Goal: Task Accomplishment & Management: Manage account settings

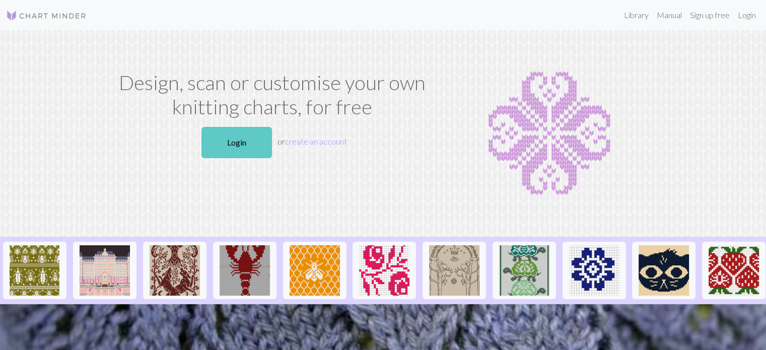
click at [245, 142] on link "Login" at bounding box center [236, 142] width 71 height 31
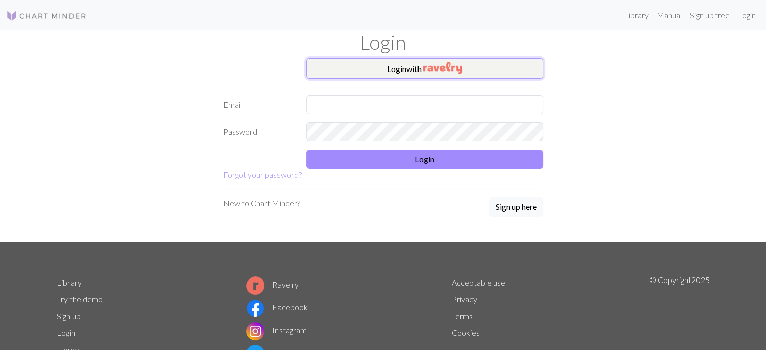
click at [442, 69] on img "button" at bounding box center [442, 68] width 39 height 12
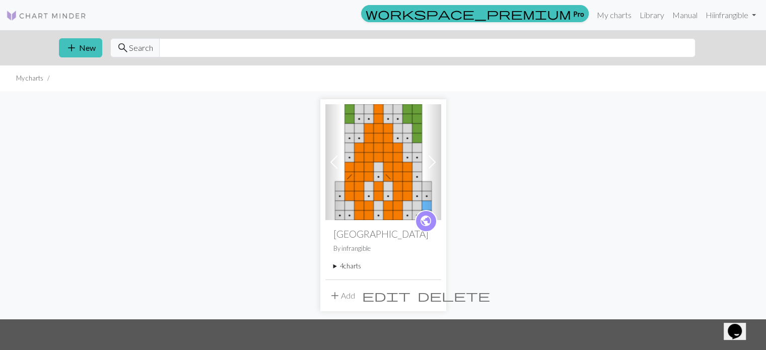
click at [354, 263] on summary "4 charts" at bounding box center [383, 266] width 100 height 10
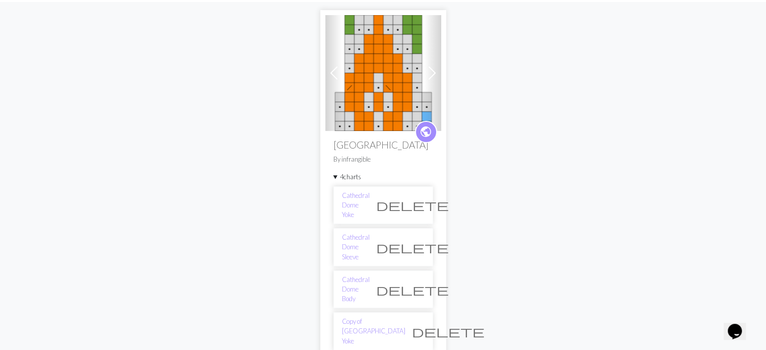
scroll to position [101, 0]
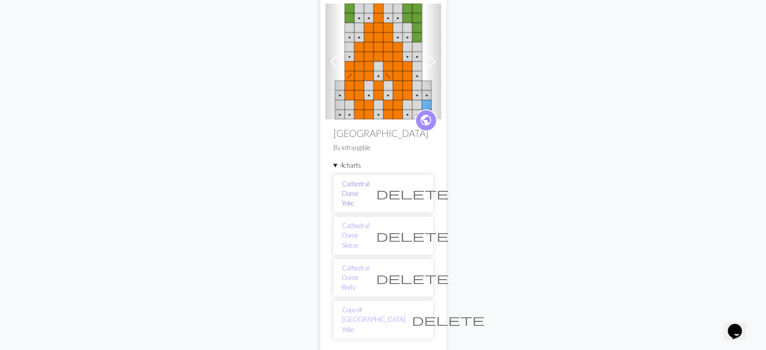
click at [365, 189] on link "Cathedral Dome Yoke" at bounding box center [356, 193] width 28 height 29
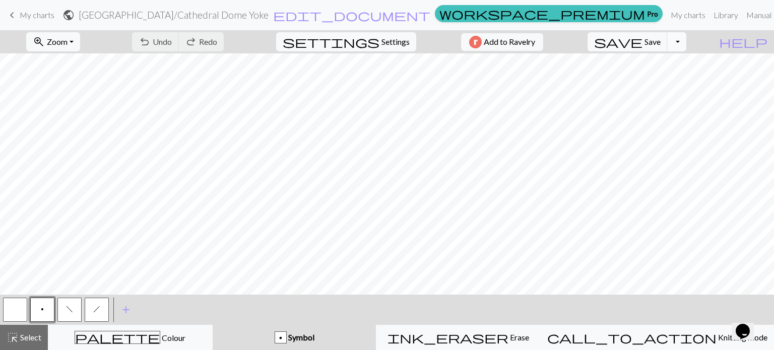
click at [686, 40] on button "Toggle Dropdown" at bounding box center [676, 41] width 19 height 19
click at [670, 83] on button "save_alt Download" at bounding box center [603, 80] width 166 height 16
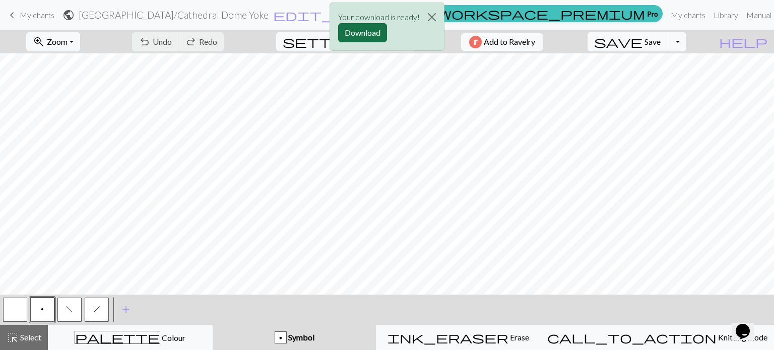
click at [378, 33] on button "Download" at bounding box center [362, 32] width 49 height 19
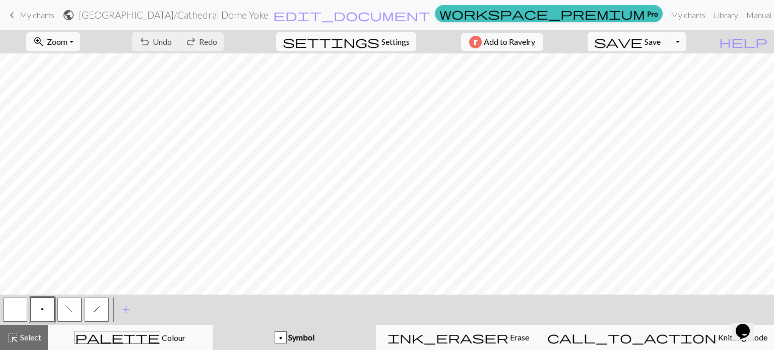
click at [14, 10] on span "keyboard_arrow_left" at bounding box center [12, 15] width 12 height 14
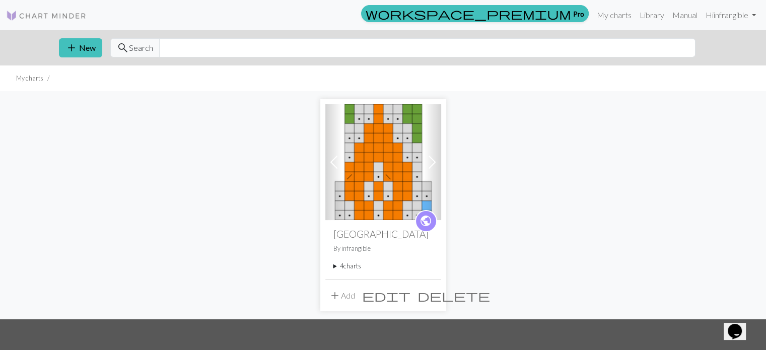
click at [335, 266] on summary "4 charts" at bounding box center [383, 266] width 100 height 10
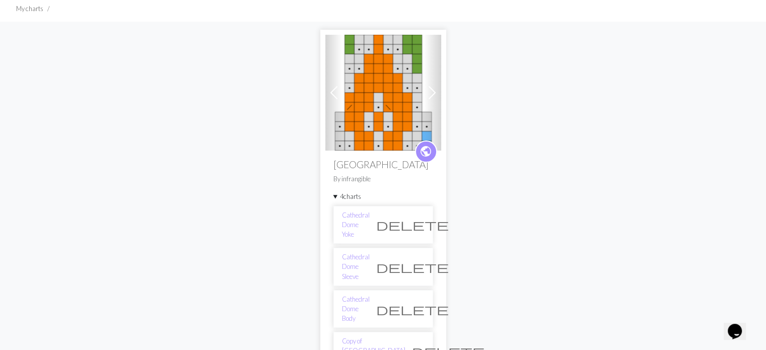
scroll to position [101, 0]
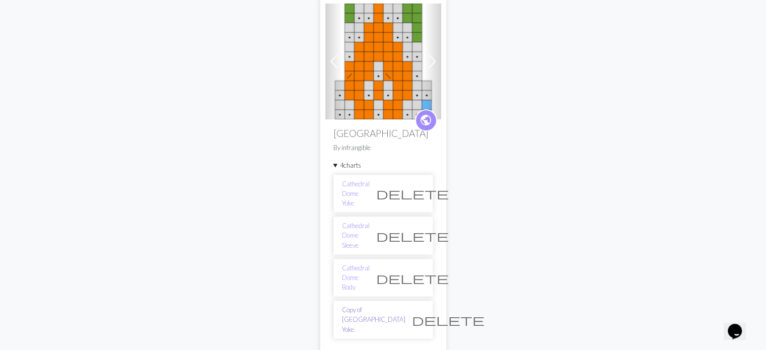
click at [371, 305] on link "Copy of [GEOGRAPHIC_DATA] Yoke" at bounding box center [373, 319] width 63 height 29
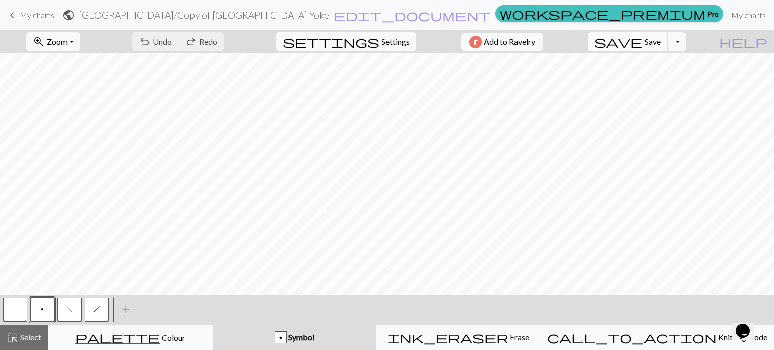
click at [667, 44] on button "save Save Save" at bounding box center [627, 41] width 80 height 19
click at [686, 44] on button "Toggle Dropdown" at bounding box center [676, 41] width 19 height 19
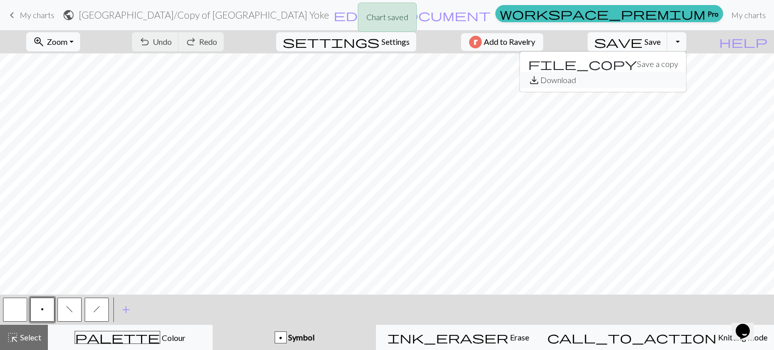
click at [670, 77] on button "save_alt Download" at bounding box center [603, 80] width 166 height 16
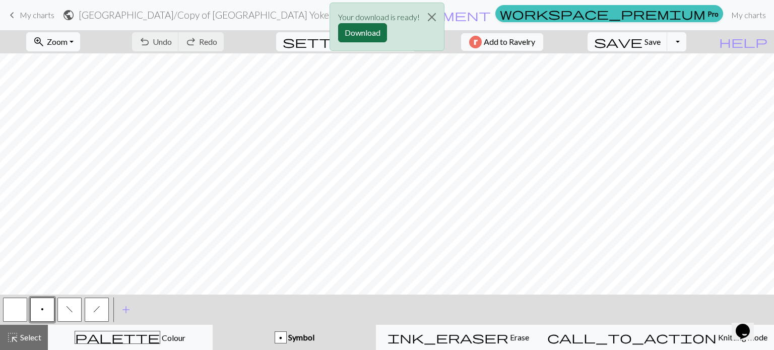
click at [371, 33] on button "Download" at bounding box center [362, 32] width 49 height 19
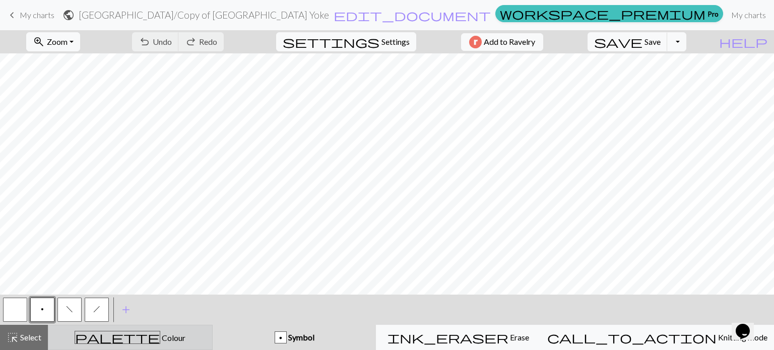
click at [160, 336] on span "Colour" at bounding box center [172, 338] width 25 height 10
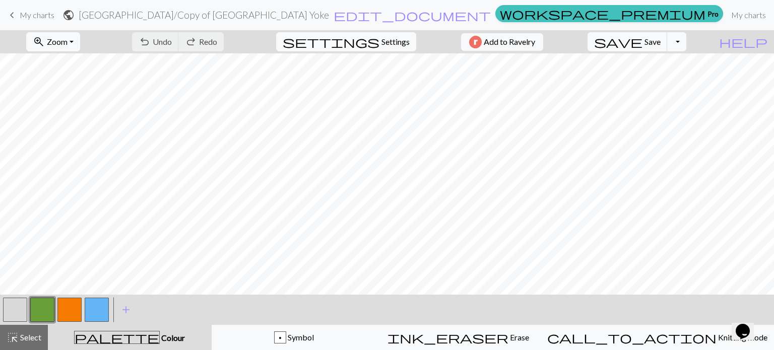
click at [12, 315] on button "button" at bounding box center [15, 310] width 24 height 24
click at [17, 305] on button "button" at bounding box center [15, 310] width 24 height 24
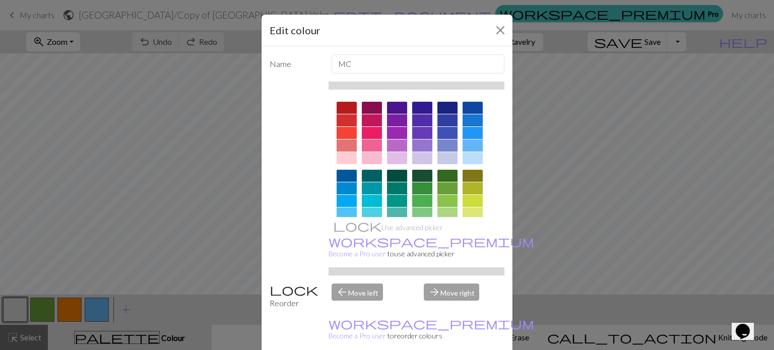
scroll to position [24, 0]
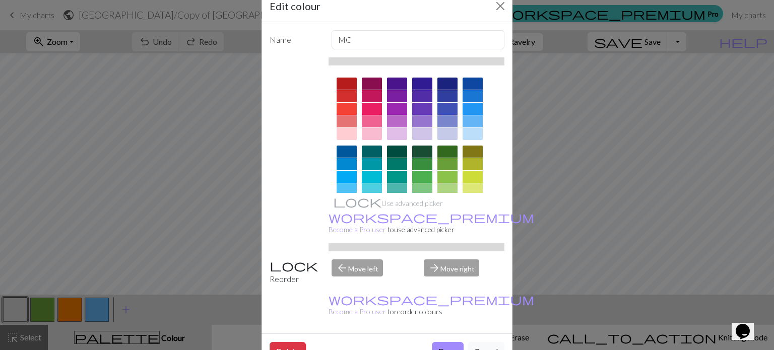
click at [370, 203] on div "Use advanced picker workspace_premium Become a Pro user to use advanced picker" at bounding box center [416, 154] width 176 height 194
click at [377, 216] on link "workspace_premium Become a Pro user" at bounding box center [430, 223] width 205 height 21
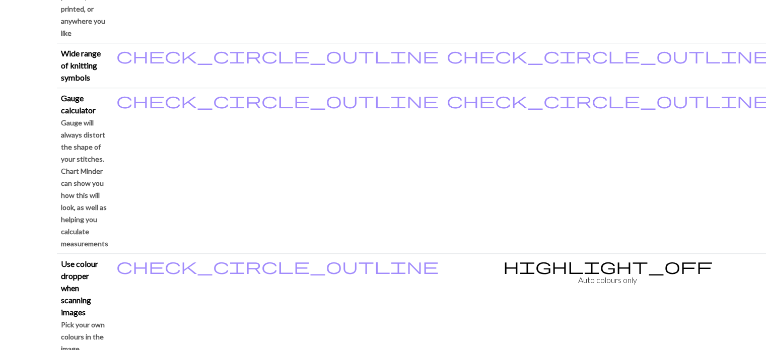
scroll to position [907, 0]
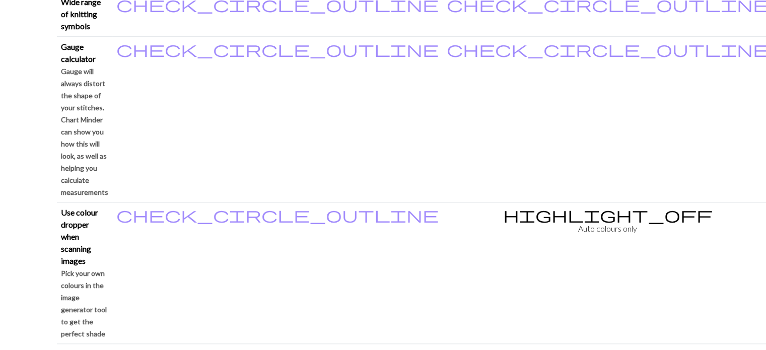
scroll to position [1007, 0]
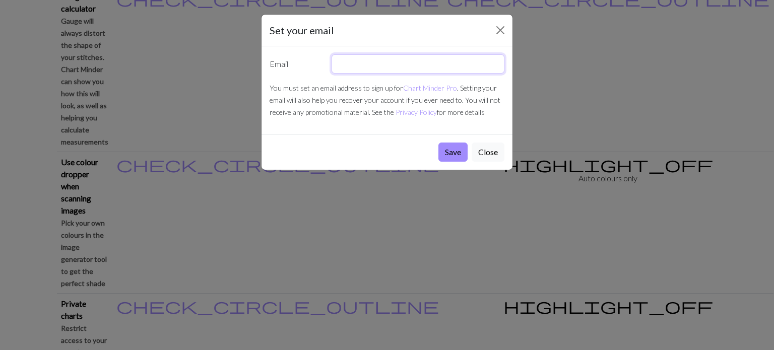
click at [399, 65] on input "text" at bounding box center [417, 63] width 173 height 19
type input "crystalanevin@gmail.com"
click at [453, 156] on button "Save" at bounding box center [452, 152] width 29 height 19
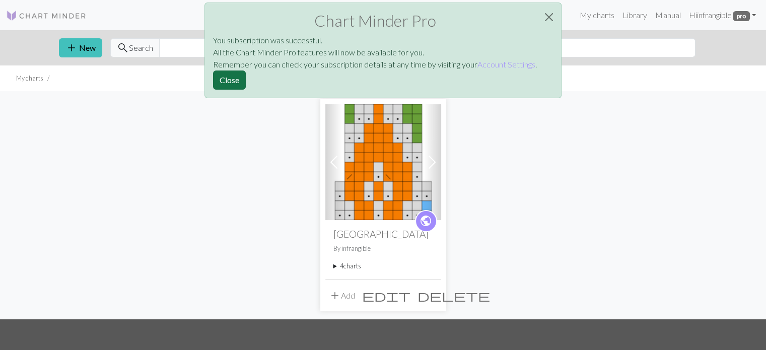
click at [233, 86] on button "Close" at bounding box center [229, 80] width 33 height 19
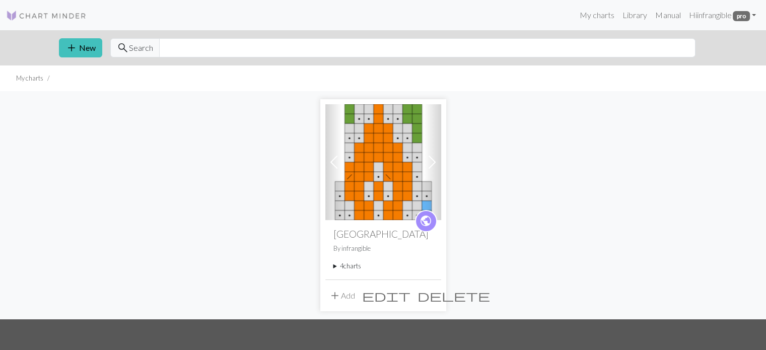
click at [357, 263] on summary "4 charts" at bounding box center [383, 266] width 100 height 10
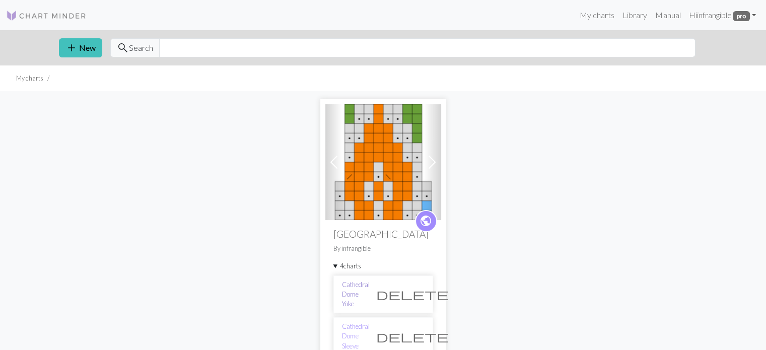
click at [370, 287] on link "Cathedral Dome Yoke" at bounding box center [356, 294] width 28 height 29
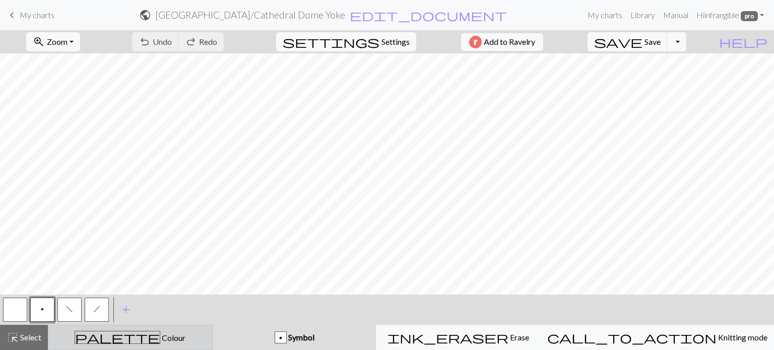
click at [164, 344] on button "palette Colour Colour" at bounding box center [130, 337] width 165 height 25
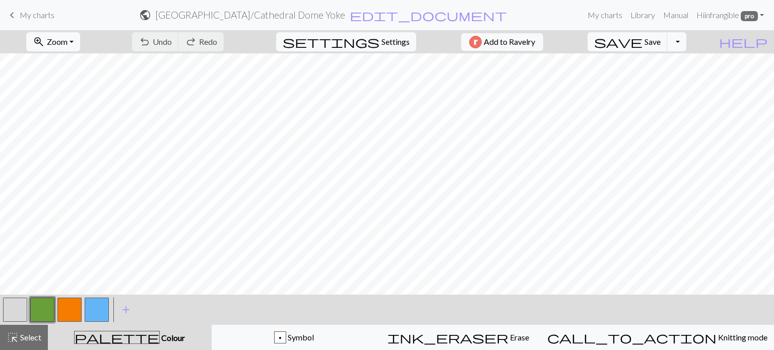
click at [20, 308] on button "button" at bounding box center [15, 310] width 24 height 24
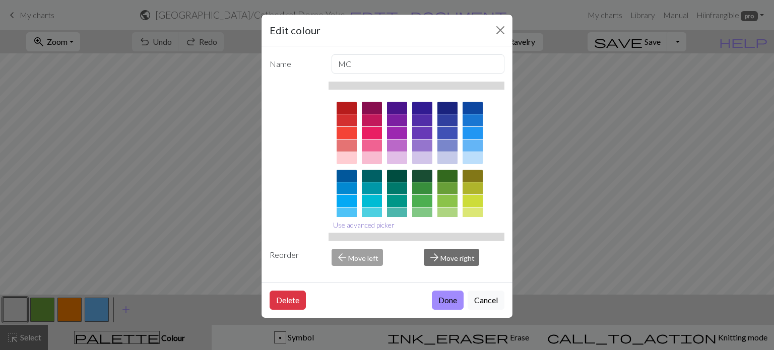
click at [366, 225] on button "Use advanced picker" at bounding box center [363, 225] width 71 height 16
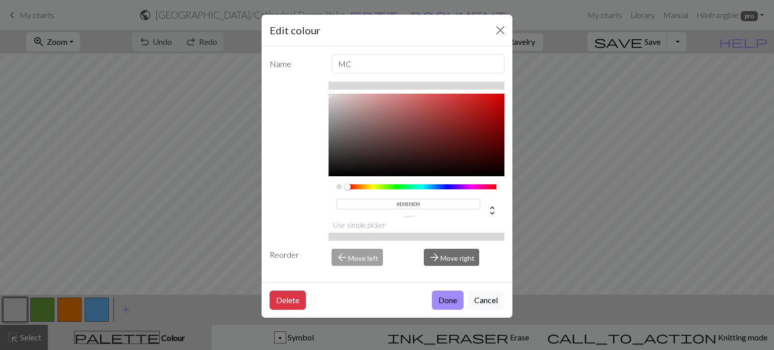
scroll to position [20, 0]
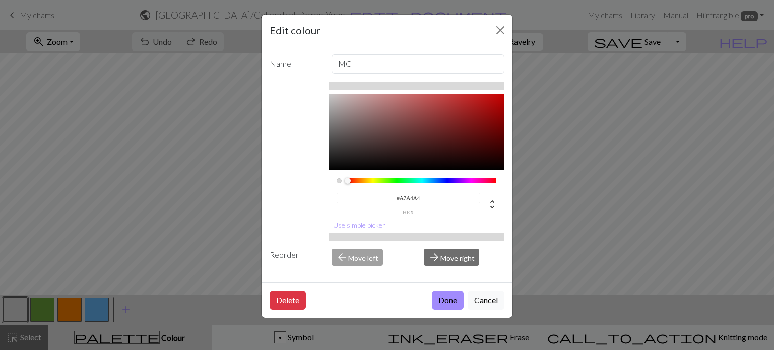
click at [331, 105] on div at bounding box center [416, 122] width 176 height 97
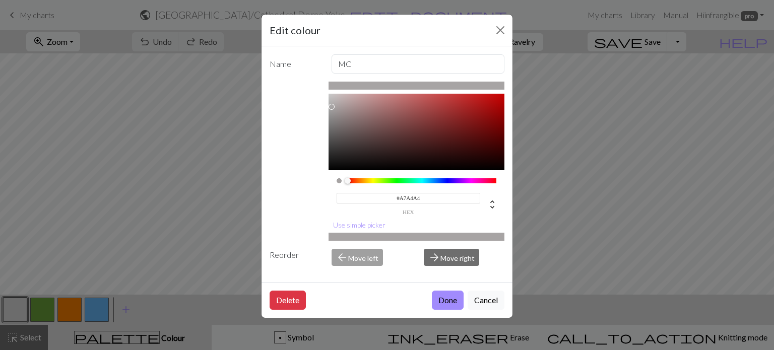
type input "#B8B5B5"
click at [330, 99] on div at bounding box center [416, 122] width 176 height 97
click at [444, 302] on button "Done" at bounding box center [448, 300] width 32 height 19
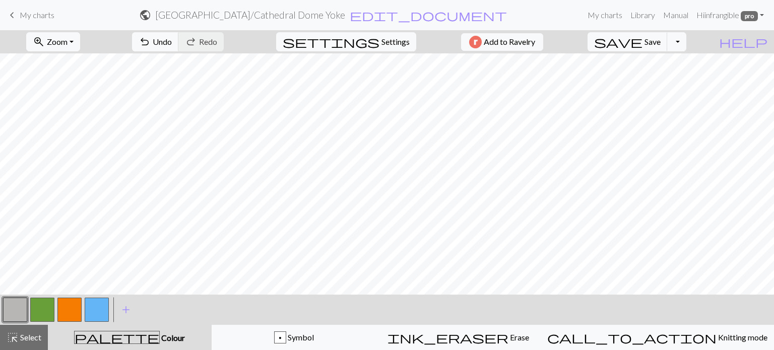
click at [18, 312] on button "button" at bounding box center [15, 310] width 24 height 24
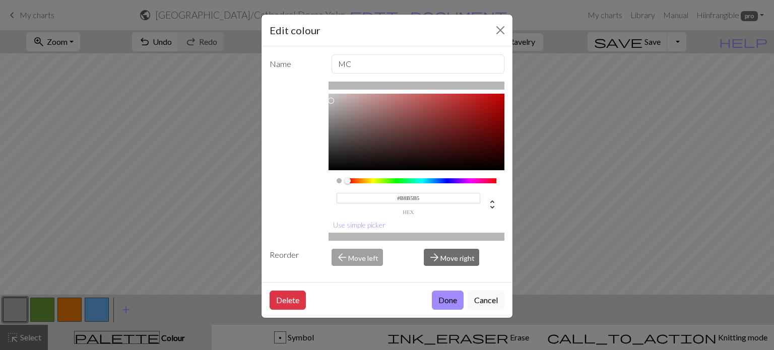
drag, startPoint x: 428, startPoint y: 213, endPoint x: 385, endPoint y: 198, distance: 45.7
click at [385, 198] on input "#B8B5B5" at bounding box center [408, 198] width 144 height 11
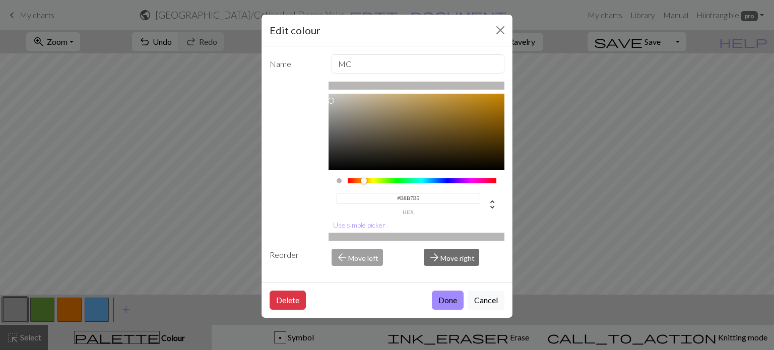
click at [366, 178] on div at bounding box center [421, 180] width 149 height 5
click at [361, 178] on div at bounding box center [364, 181] width 6 height 6
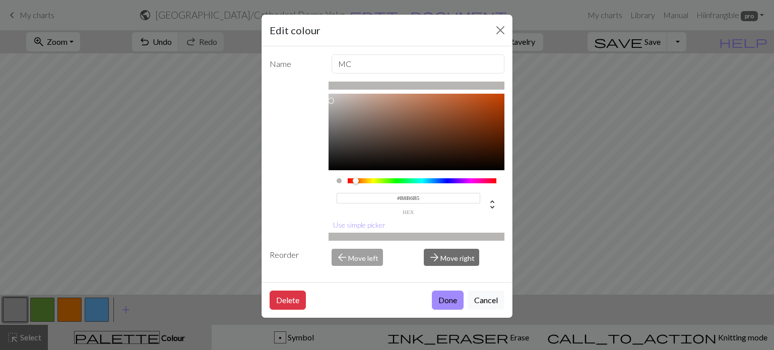
click at [359, 178] on div at bounding box center [421, 180] width 149 height 5
click at [360, 178] on div at bounding box center [359, 181] width 6 height 6
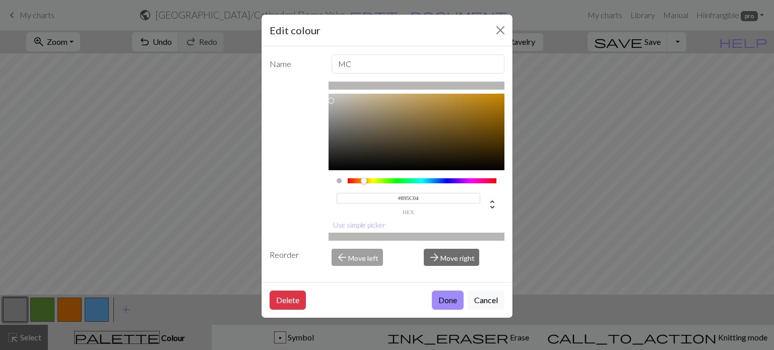
click at [492, 116] on div at bounding box center [416, 122] width 176 height 97
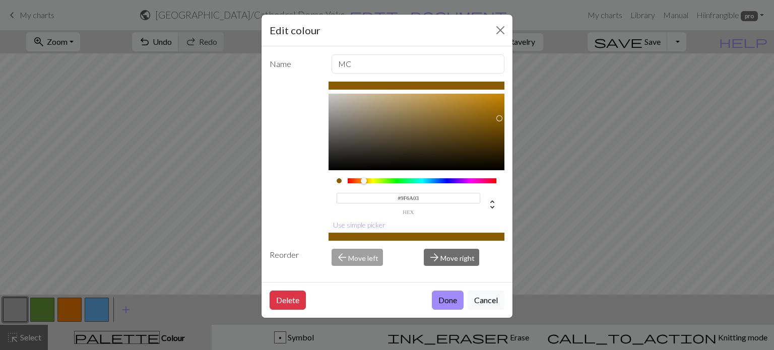
click at [493, 108] on div at bounding box center [416, 122] width 176 height 97
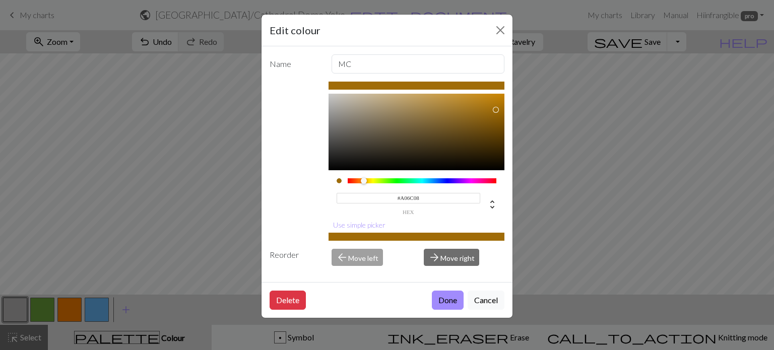
click at [489, 108] on div at bounding box center [416, 122] width 176 height 97
click at [484, 107] on div at bounding box center [416, 122] width 176 height 97
click at [491, 109] on div at bounding box center [494, 112] width 6 height 6
click at [483, 107] on div at bounding box center [416, 122] width 176 height 97
click at [493, 113] on div at bounding box center [496, 116] width 6 height 6
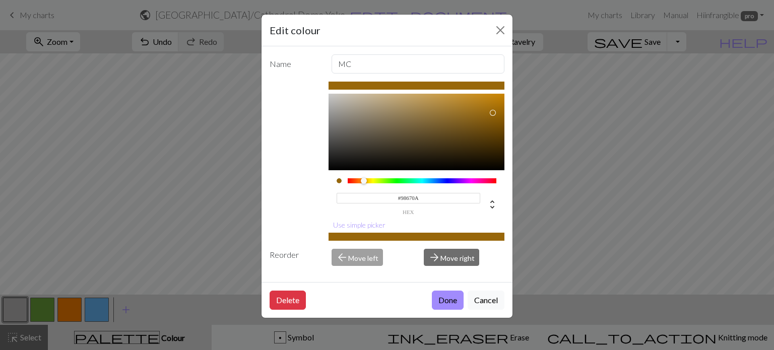
type input "#A3700F"
click at [481, 107] on div at bounding box center [416, 122] width 176 height 97
drag, startPoint x: 419, startPoint y: 197, endPoint x: 388, endPoint y: 196, distance: 30.7
click at [388, 196] on input "#A3700F" at bounding box center [408, 198] width 144 height 11
click at [485, 299] on button "Cancel" at bounding box center [485, 300] width 37 height 19
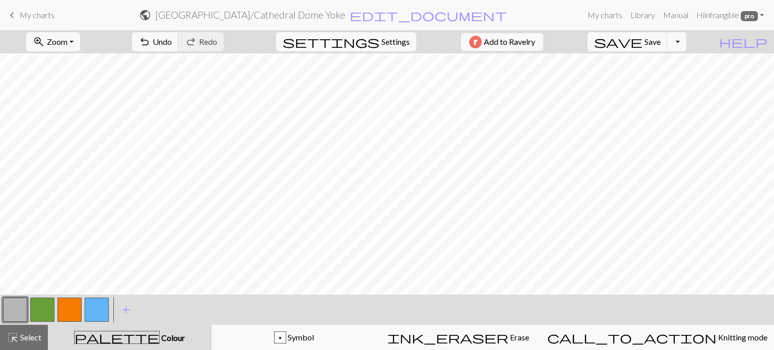
click at [72, 310] on button "button" at bounding box center [69, 310] width 24 height 24
click at [78, 308] on button "button" at bounding box center [69, 310] width 24 height 24
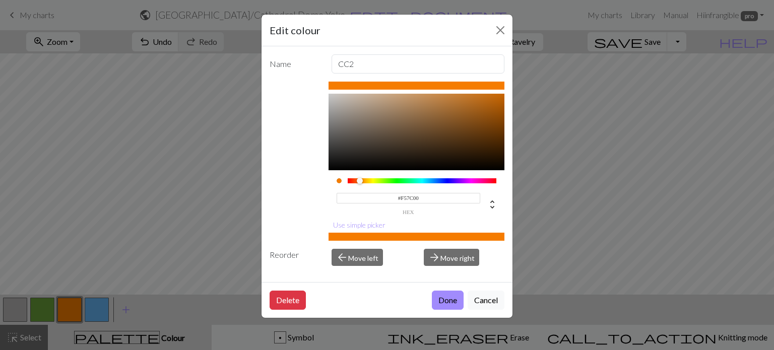
drag, startPoint x: 423, startPoint y: 216, endPoint x: 346, endPoint y: 213, distance: 76.6
click at [346, 213] on div "#F57C00 hex" at bounding box center [416, 195] width 176 height 51
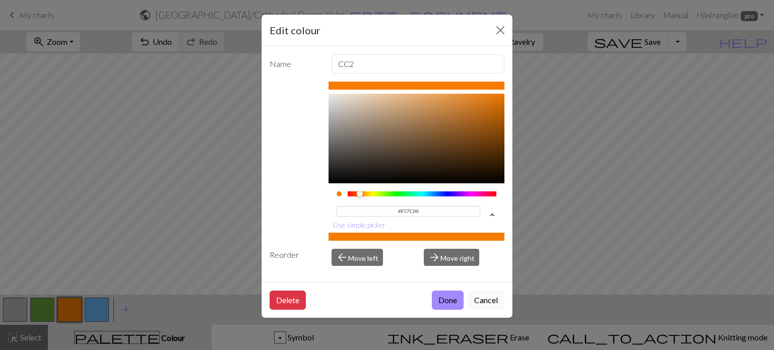
scroll to position [0, 0]
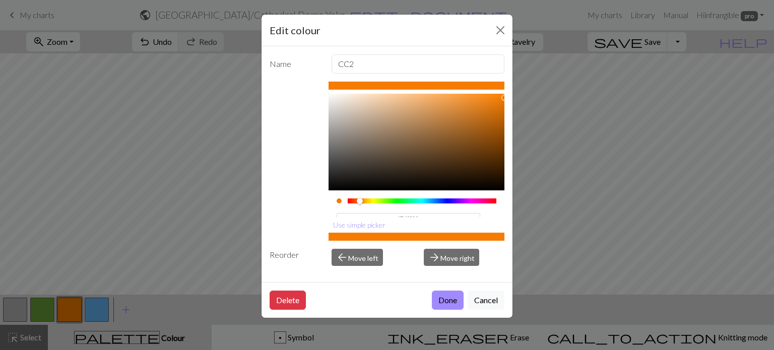
click at [487, 121] on div at bounding box center [416, 142] width 176 height 97
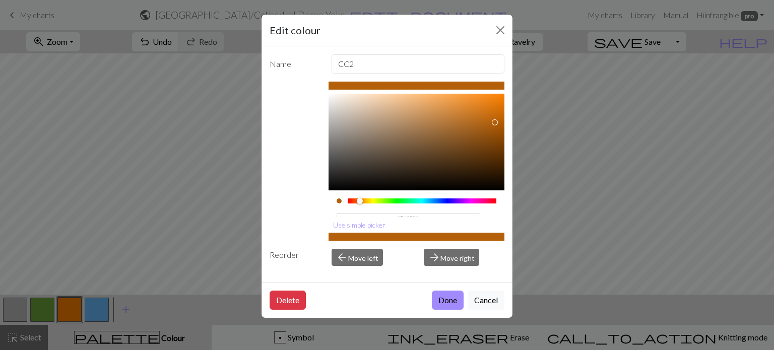
type input "#C1690F"
click at [483, 116] on div at bounding box center [416, 142] width 176 height 97
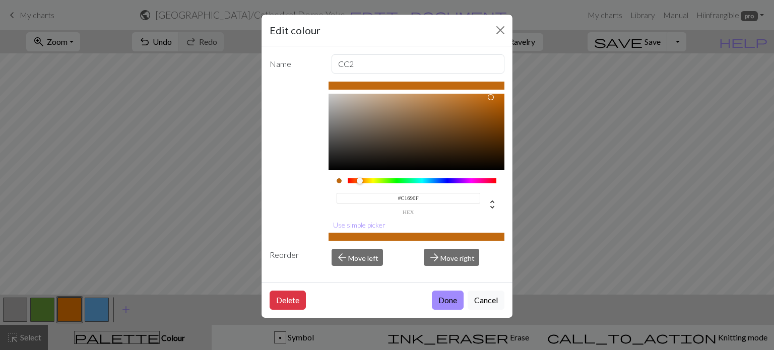
drag, startPoint x: 443, startPoint y: 214, endPoint x: 389, endPoint y: 200, distance: 55.6
click at [389, 200] on div "#C1690F hex" at bounding box center [408, 203] width 144 height 24
click at [449, 302] on button "Done" at bounding box center [448, 300] width 32 height 19
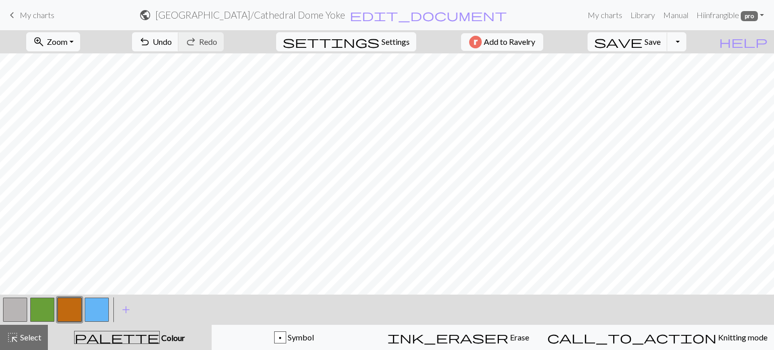
click at [43, 309] on button "button" at bounding box center [42, 310] width 24 height 24
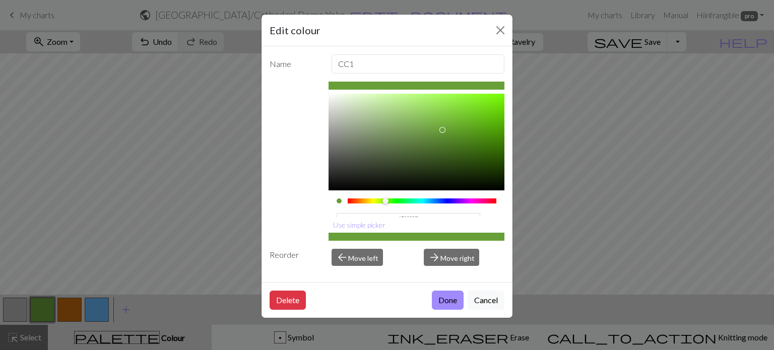
click at [439, 136] on div at bounding box center [416, 142] width 176 height 97
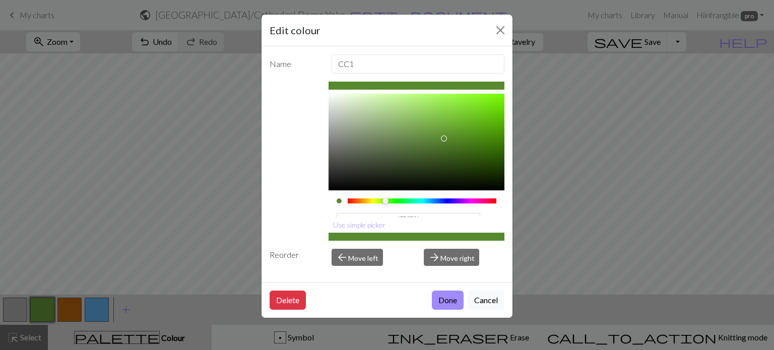
click at [434, 135] on div at bounding box center [416, 142] width 176 height 97
click at [427, 134] on div at bounding box center [416, 142] width 176 height 97
click at [429, 136] on div at bounding box center [432, 136] width 6 height 6
click at [420, 134] on div at bounding box center [416, 142] width 176 height 97
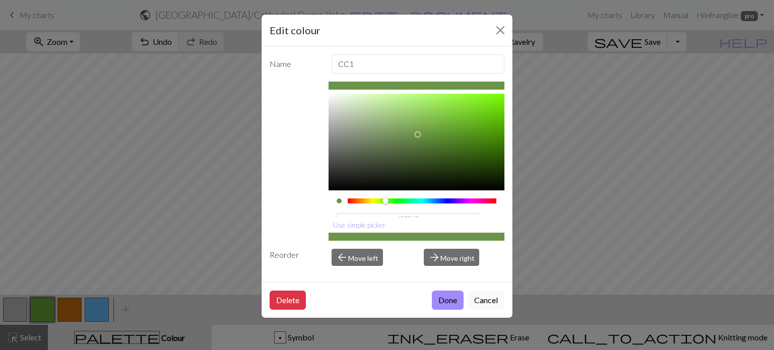
click at [413, 132] on div at bounding box center [416, 142] width 176 height 97
type input "#729752"
click at [405, 131] on div at bounding box center [416, 142] width 176 height 97
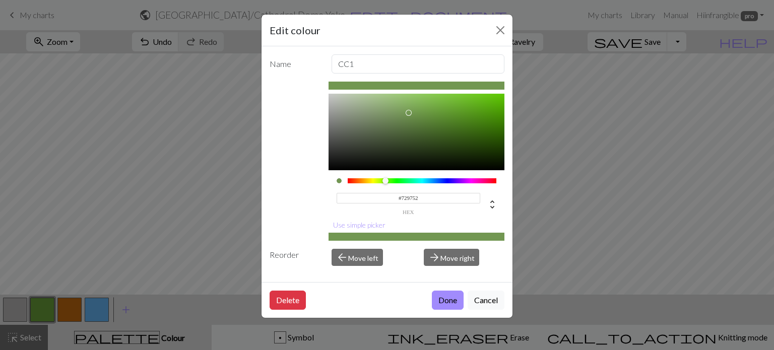
drag, startPoint x: 425, startPoint y: 211, endPoint x: 359, endPoint y: 211, distance: 65.5
click at [359, 211] on div "#729752 hex" at bounding box center [416, 195] width 176 height 51
click at [452, 301] on button "Done" at bounding box center [448, 300] width 32 height 19
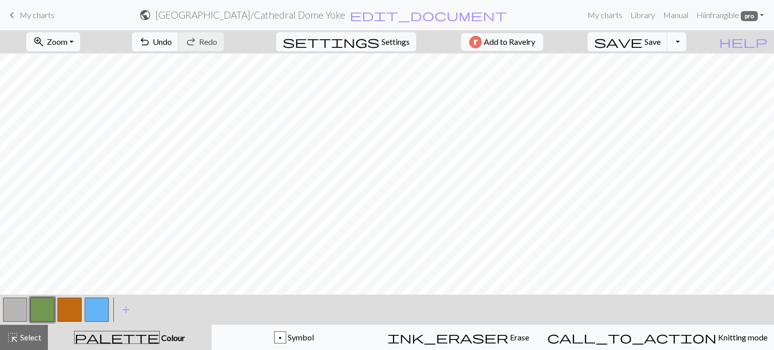
click at [103, 311] on button "button" at bounding box center [97, 310] width 24 height 24
click at [100, 312] on button "button" at bounding box center [97, 310] width 24 height 24
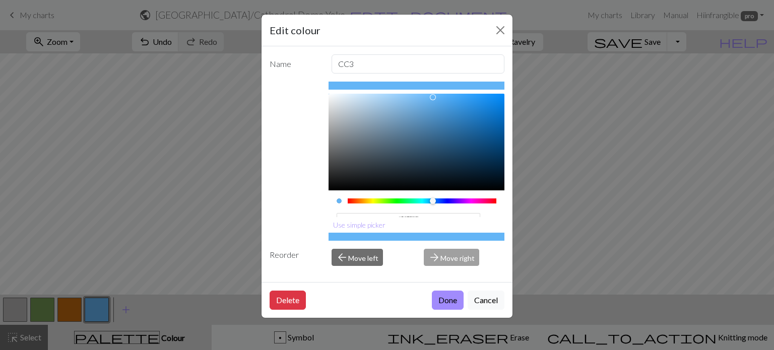
click at [405, 128] on div at bounding box center [416, 142] width 176 height 97
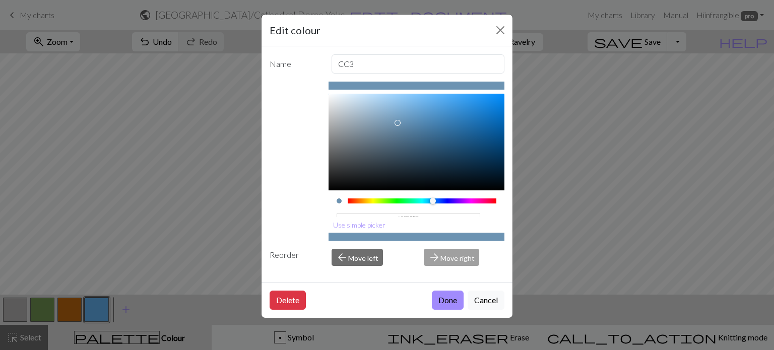
click at [395, 121] on div at bounding box center [416, 142] width 176 height 97
click at [397, 128] on div at bounding box center [400, 131] width 6 height 6
type input "#7197B5"
click at [392, 120] on div at bounding box center [416, 142] width 176 height 97
click at [422, 218] on div "#7197B5 hex Use simple picker" at bounding box center [416, 161] width 176 height 159
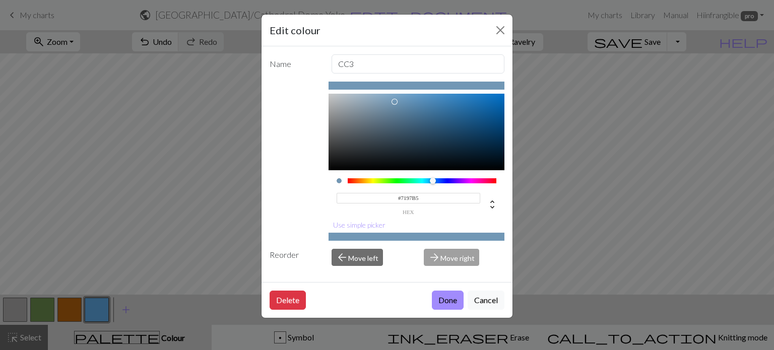
drag, startPoint x: 418, startPoint y: 214, endPoint x: 375, endPoint y: 206, distance: 44.1
click at [375, 206] on div "#7197B5 hex" at bounding box center [408, 203] width 144 height 24
click at [456, 304] on button "Done" at bounding box center [448, 300] width 32 height 19
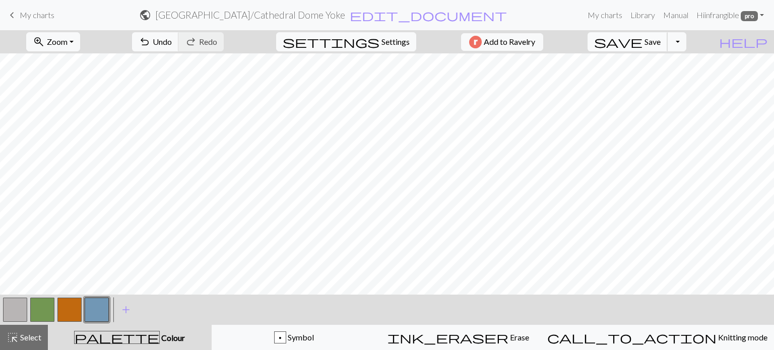
click at [667, 48] on button "save Save Save" at bounding box center [627, 41] width 80 height 19
click at [686, 41] on button "Toggle Dropdown" at bounding box center [676, 41] width 19 height 19
click at [671, 82] on button "save_alt Download" at bounding box center [603, 80] width 166 height 16
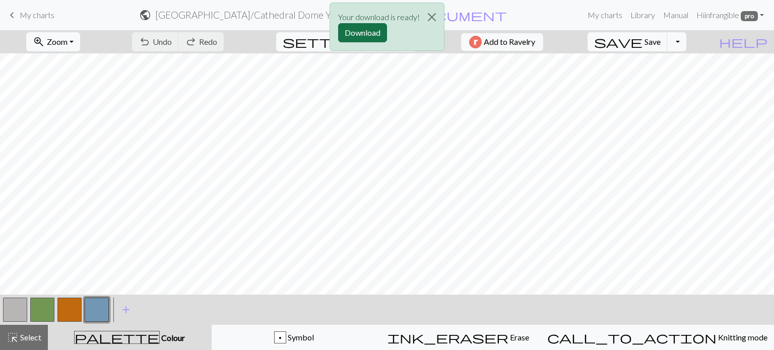
click at [348, 29] on button "Download" at bounding box center [362, 32] width 49 height 19
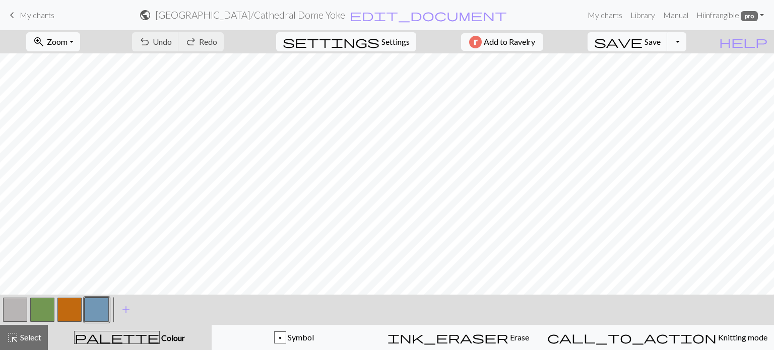
click at [36, 21] on link "keyboard_arrow_left My charts" at bounding box center [30, 15] width 48 height 17
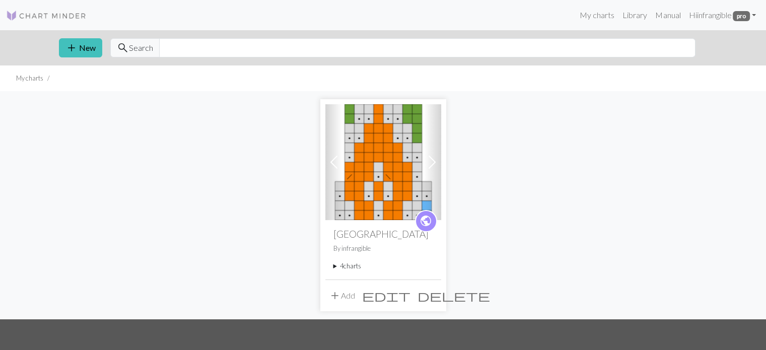
click at [353, 268] on summary "4 charts" at bounding box center [383, 266] width 100 height 10
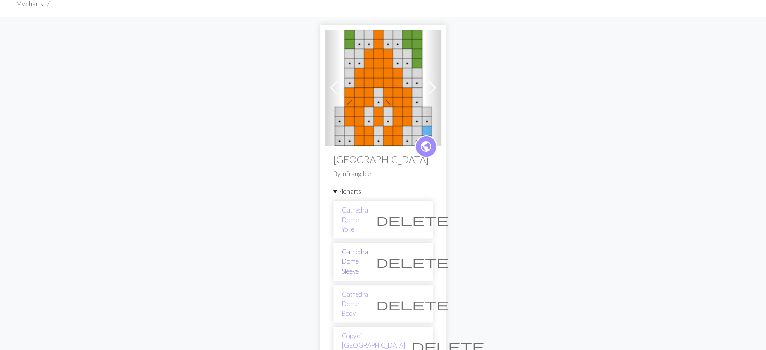
scroll to position [101, 0]
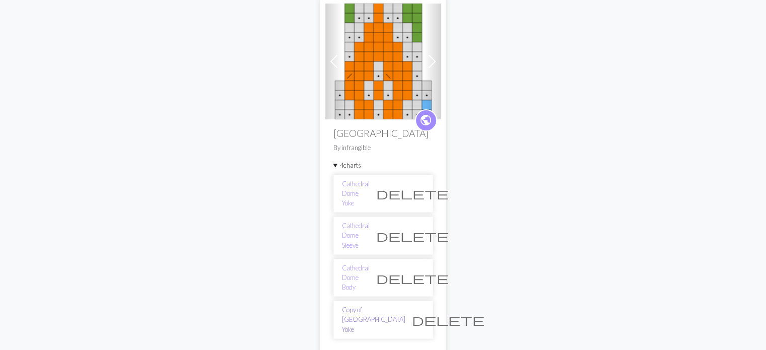
click at [366, 305] on link "Copy of [GEOGRAPHIC_DATA] Yoke" at bounding box center [373, 319] width 63 height 29
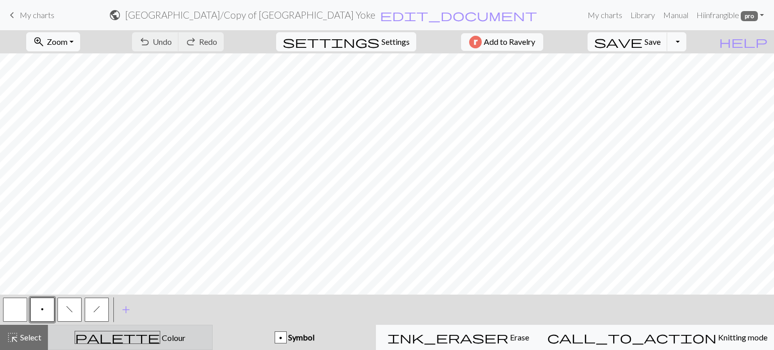
click at [162, 331] on div "palette Colour Colour" at bounding box center [130, 337] width 152 height 13
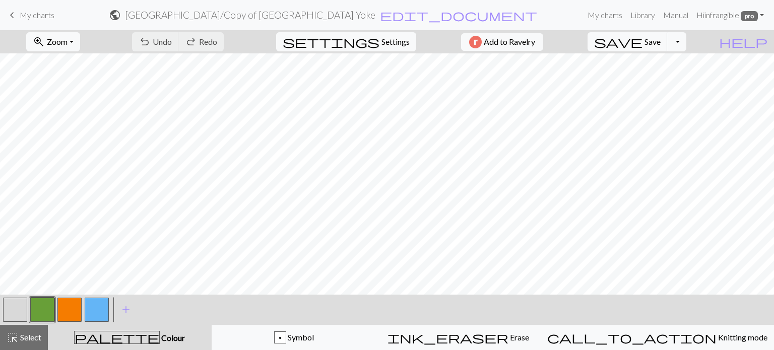
click at [20, 308] on button "button" at bounding box center [15, 310] width 24 height 24
click at [19, 310] on button "button" at bounding box center [15, 310] width 24 height 24
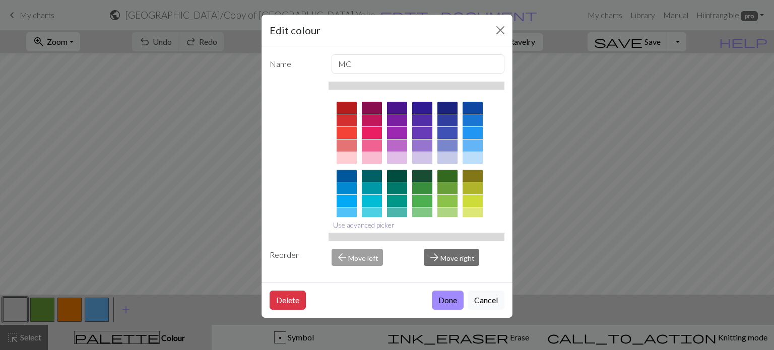
click at [378, 226] on button "Use advanced picker" at bounding box center [363, 225] width 71 height 16
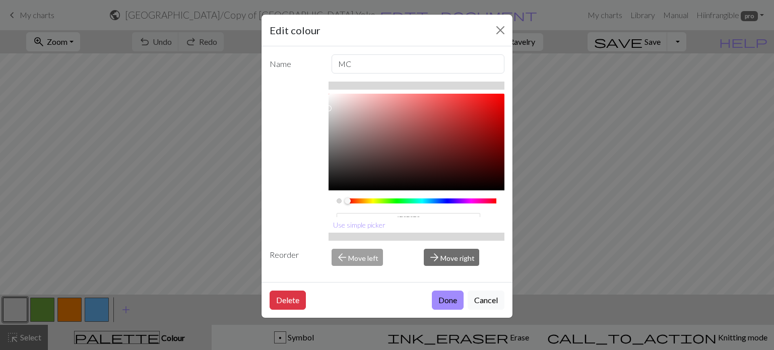
click at [425, 215] on input "#D9D9D9" at bounding box center [408, 218] width 144 height 11
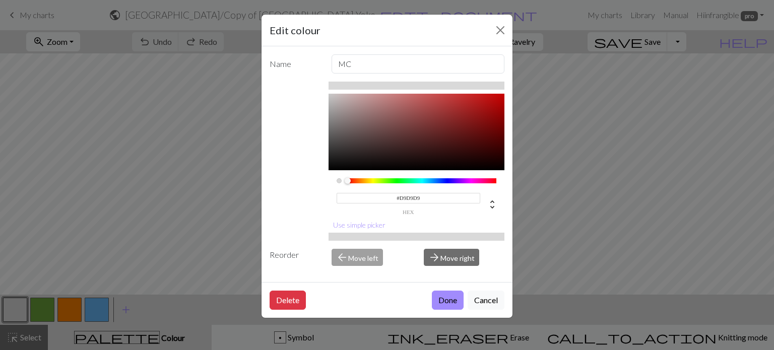
drag, startPoint x: 429, startPoint y: 213, endPoint x: 367, endPoint y: 207, distance: 61.7
click at [367, 207] on div "#D9D9D9 hex" at bounding box center [408, 203] width 144 height 24
paste input "B8B5B5"
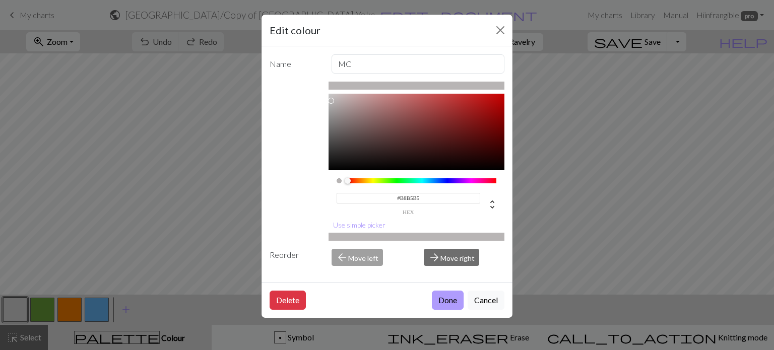
type input "#B8B5B5"
click at [451, 300] on button "Done" at bounding box center [448, 300] width 32 height 19
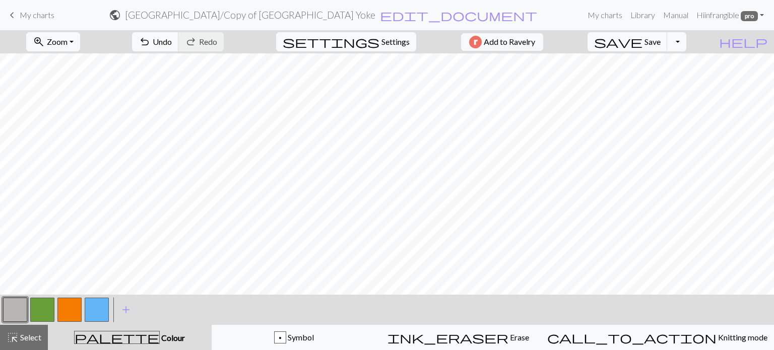
click at [46, 308] on button "button" at bounding box center [42, 310] width 24 height 24
click at [45, 310] on button "button" at bounding box center [42, 310] width 24 height 24
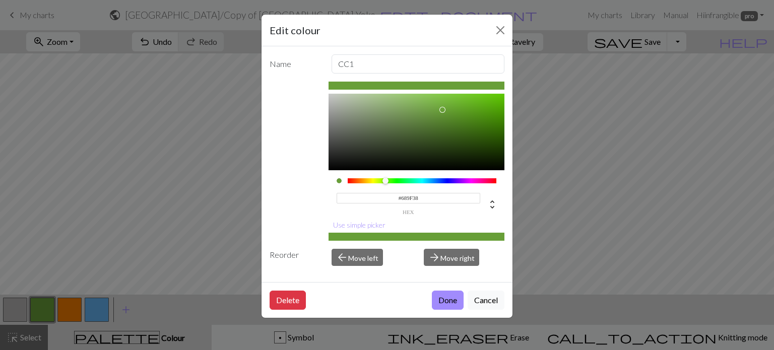
drag, startPoint x: 427, startPoint y: 211, endPoint x: 351, endPoint y: 197, distance: 76.8
click at [351, 197] on input "#689F38" at bounding box center [408, 198] width 144 height 11
paste input "729752"
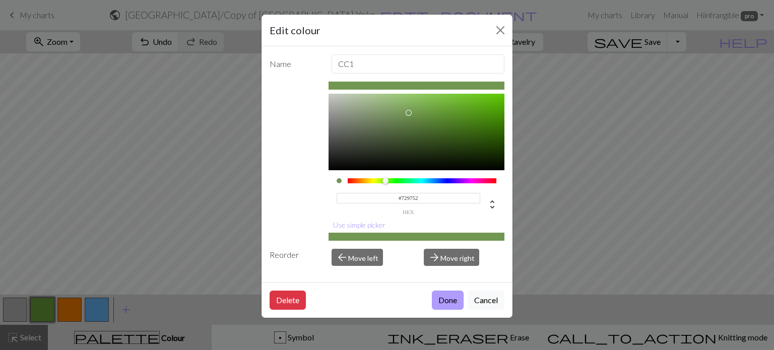
type input "#729752"
click at [450, 303] on button "Done" at bounding box center [448, 300] width 32 height 19
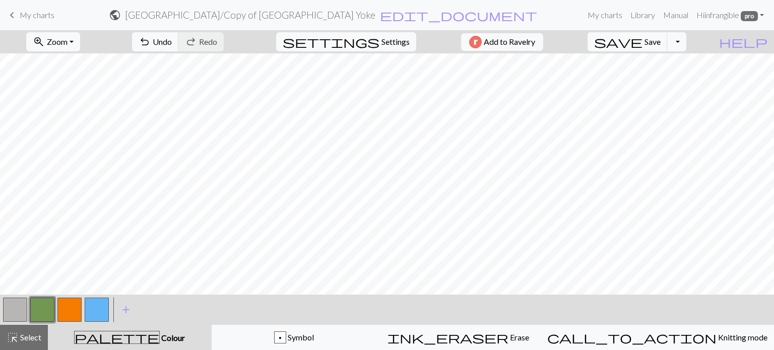
click at [75, 310] on button "button" at bounding box center [69, 310] width 24 height 24
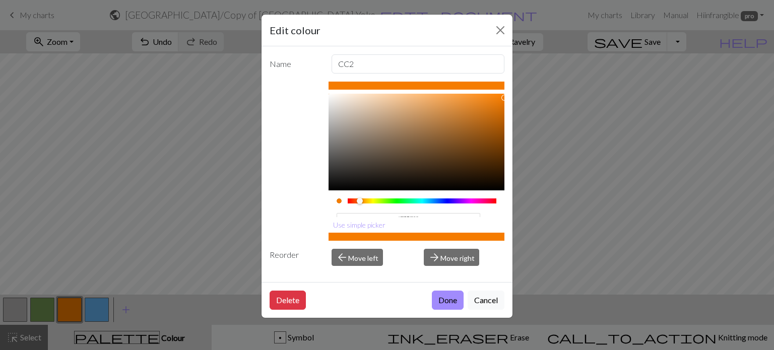
scroll to position [10, 0]
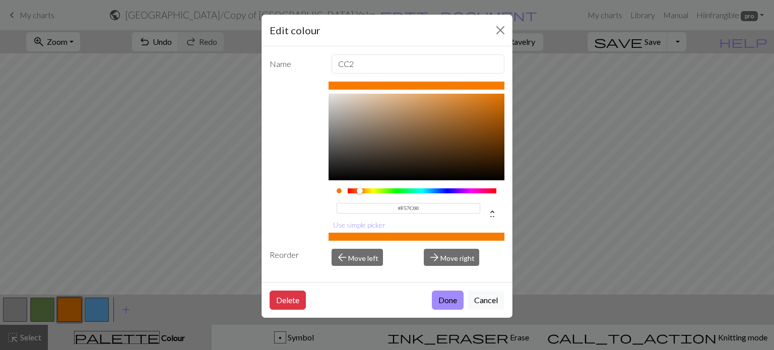
drag, startPoint x: 420, startPoint y: 213, endPoint x: 345, endPoint y: 204, distance: 75.0
click at [345, 204] on input "#F57C00" at bounding box center [408, 208] width 144 height 11
paste input "C1690F"
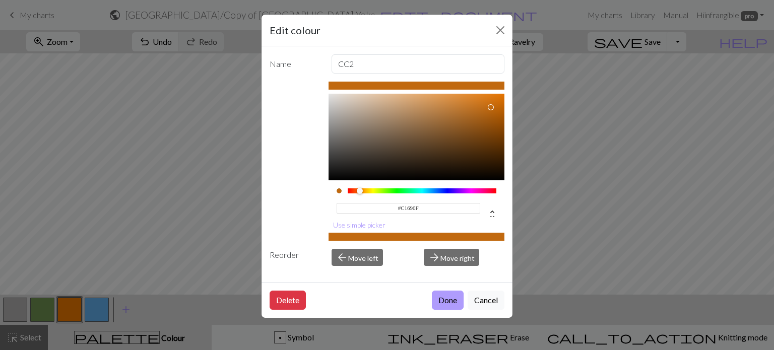
type input "#C1690F"
click at [456, 302] on button "Done" at bounding box center [448, 300] width 32 height 19
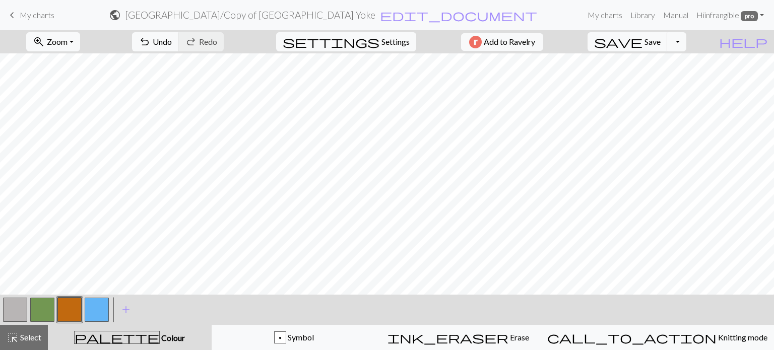
click at [97, 310] on button "button" at bounding box center [97, 310] width 24 height 24
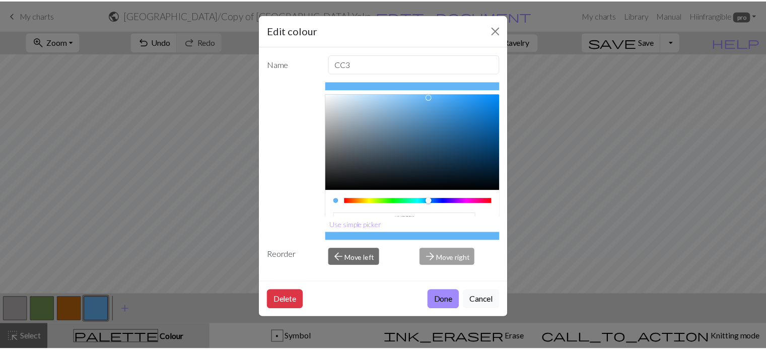
scroll to position [2, 0]
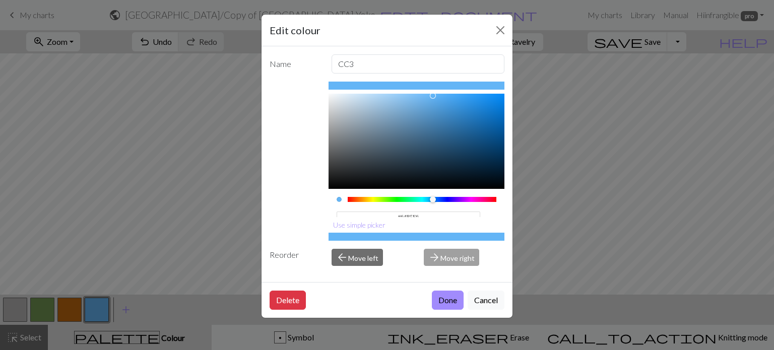
drag, startPoint x: 433, startPoint y: 215, endPoint x: 372, endPoint y: 205, distance: 61.7
click at [372, 210] on div "#64B5F6 hex" at bounding box center [408, 222] width 144 height 24
paste input "7197B5"
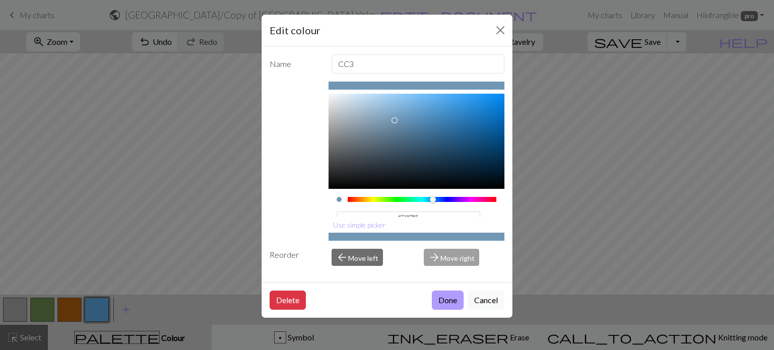
type input "#7197B5"
click at [454, 300] on button "Done" at bounding box center [448, 300] width 32 height 19
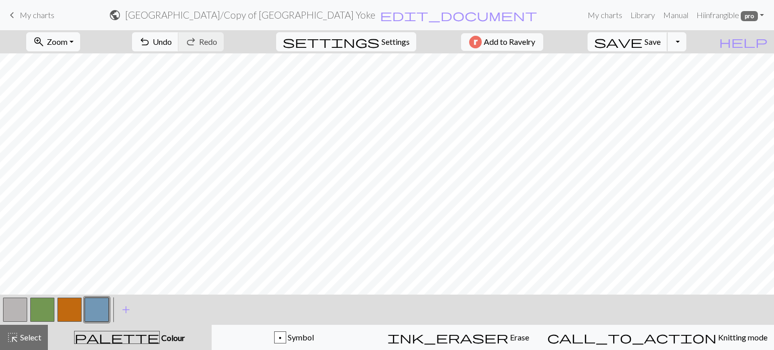
click at [663, 37] on button "save Save Save" at bounding box center [627, 41] width 80 height 19
click at [686, 45] on button "Toggle Dropdown" at bounding box center [676, 41] width 19 height 19
click at [671, 79] on button "save_alt Download" at bounding box center [603, 80] width 166 height 16
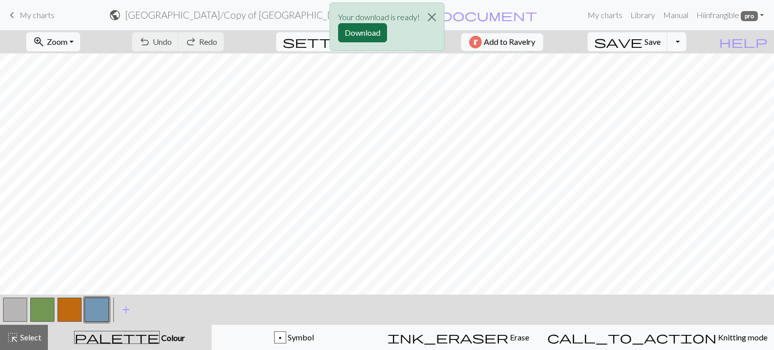
click at [377, 36] on button "Download" at bounding box center [362, 32] width 49 height 19
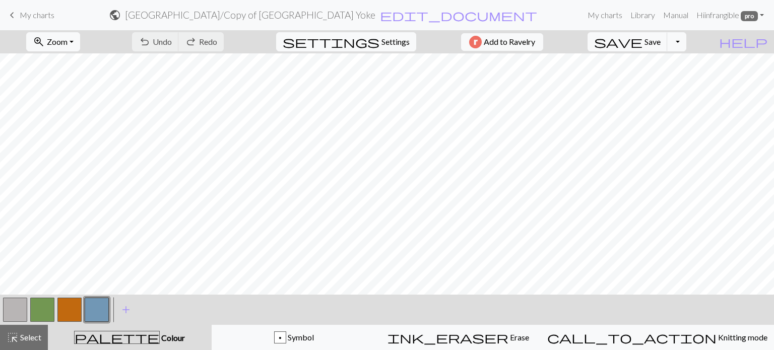
click at [21, 16] on span "My charts" at bounding box center [37, 15] width 35 height 10
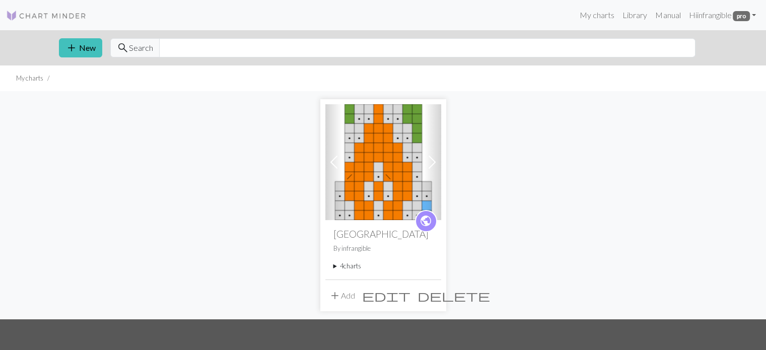
click at [352, 269] on summary "4 charts" at bounding box center [383, 266] width 100 height 10
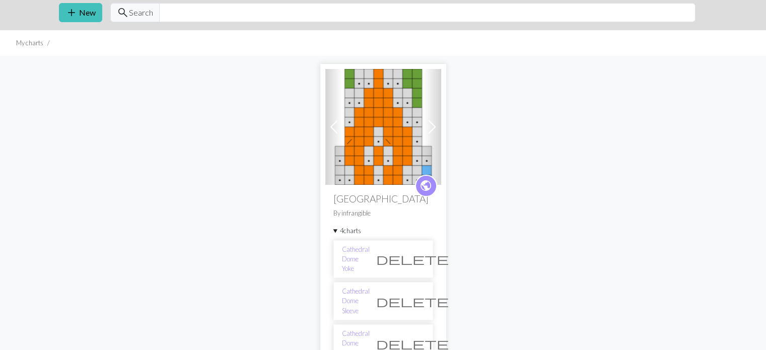
scroll to position [50, 0]
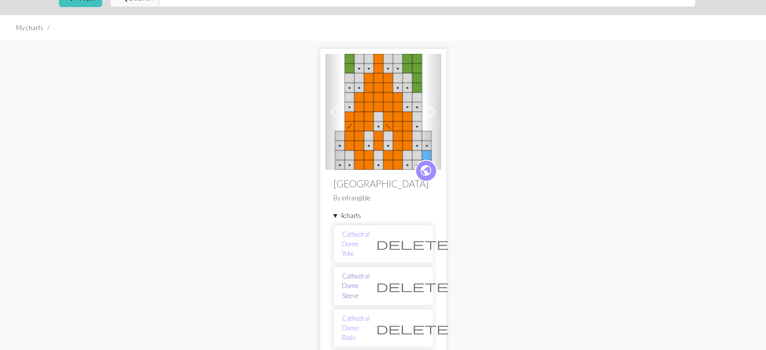
click at [358, 271] on link "Cathedral Dome Sleeve" at bounding box center [356, 285] width 28 height 29
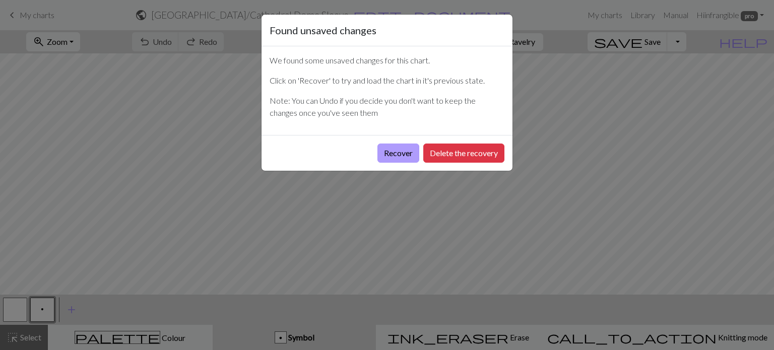
click at [401, 151] on button "Recover" at bounding box center [398, 153] width 42 height 19
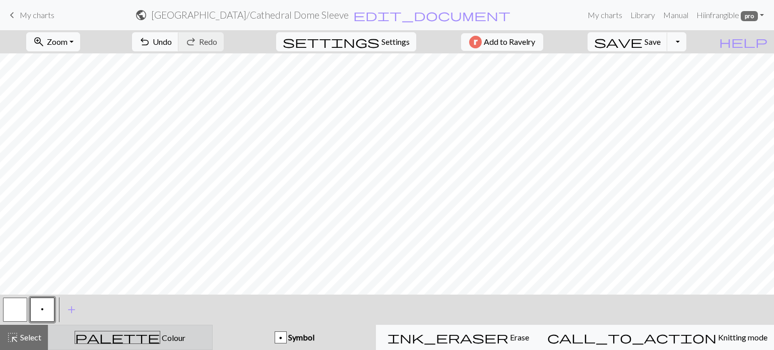
click at [190, 337] on div "palette Colour Colour" at bounding box center [130, 337] width 152 height 13
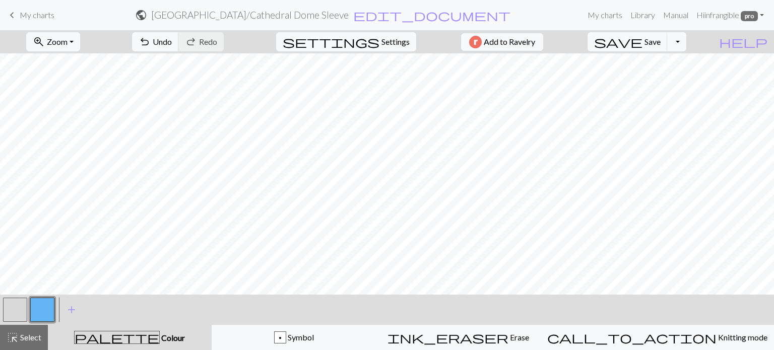
click at [16, 310] on button "button" at bounding box center [15, 310] width 24 height 24
click at [23, 304] on button "button" at bounding box center [15, 310] width 24 height 24
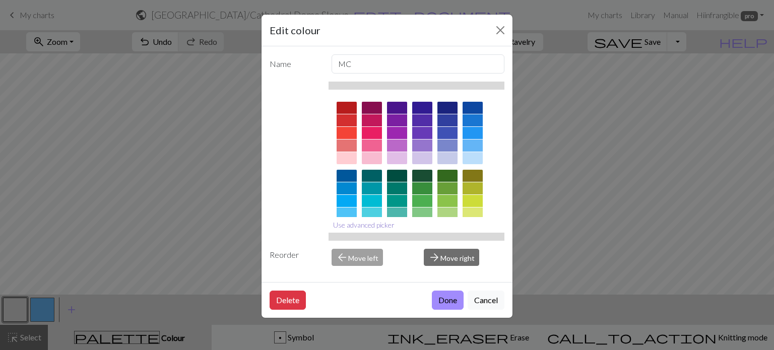
click at [353, 225] on button "Use advanced picker" at bounding box center [363, 225] width 71 height 16
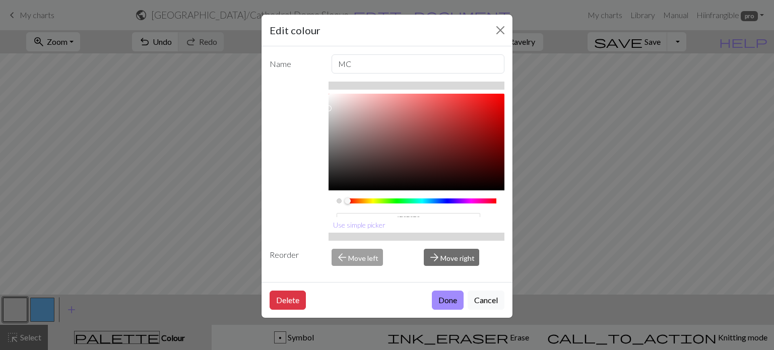
click at [427, 213] on input "#D9D9D9" at bounding box center [408, 218] width 144 height 11
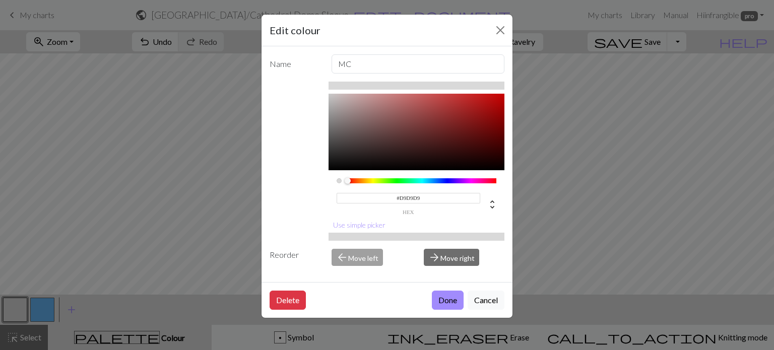
drag, startPoint x: 429, startPoint y: 213, endPoint x: 361, endPoint y: 205, distance: 69.0
click at [361, 205] on div "#D9D9D9 hex" at bounding box center [408, 203] width 144 height 24
paste input "B8B5B5"
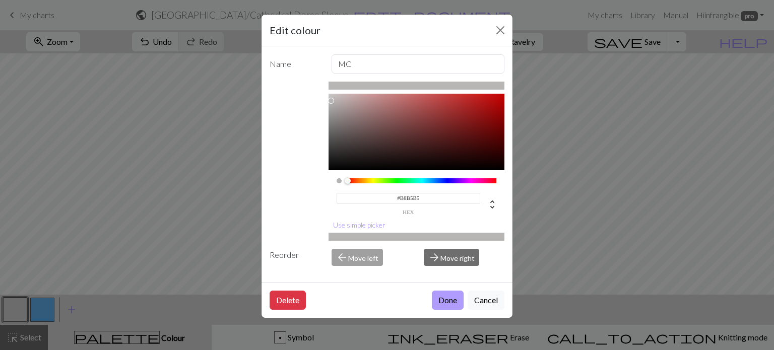
type input "#B8B5B5"
click at [447, 302] on button "Done" at bounding box center [448, 300] width 32 height 19
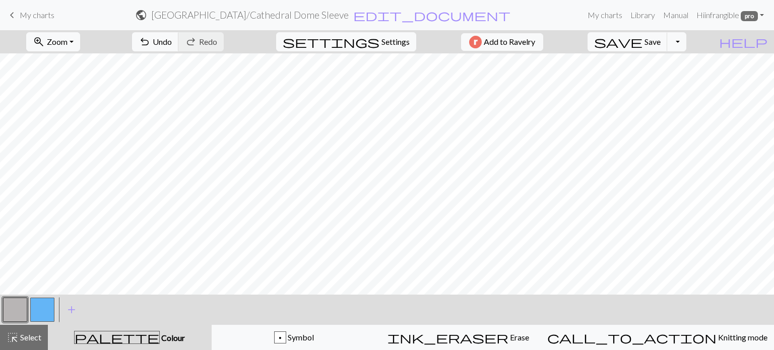
click at [36, 305] on button "button" at bounding box center [42, 310] width 24 height 24
click at [41, 306] on button "button" at bounding box center [42, 310] width 24 height 24
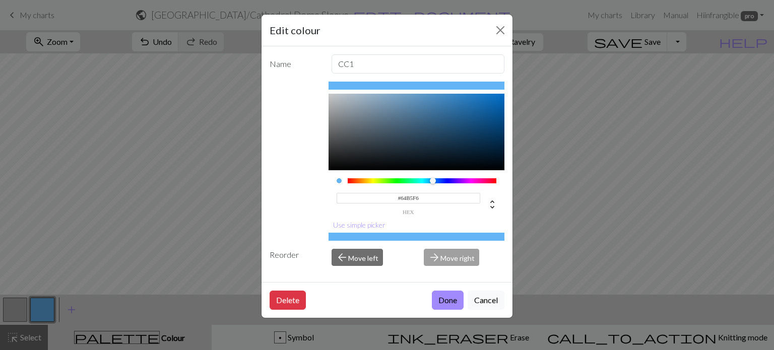
drag, startPoint x: 415, startPoint y: 215, endPoint x: 373, endPoint y: 202, distance: 44.1
click at [373, 202] on div "#64B5F6 hex" at bounding box center [408, 203] width 144 height 24
paste input "7197B5"
type input "#7197B5"
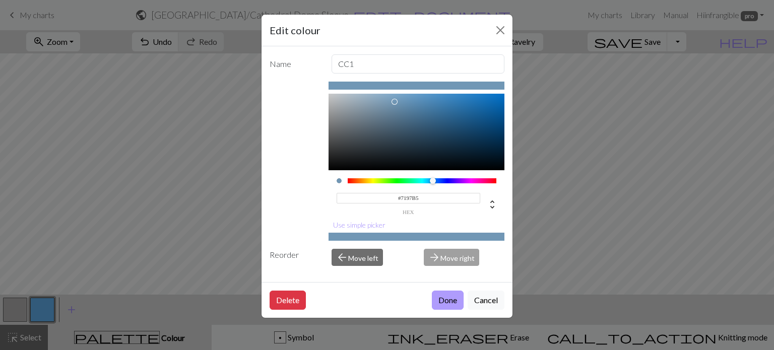
click at [457, 298] on button "Done" at bounding box center [448, 300] width 32 height 19
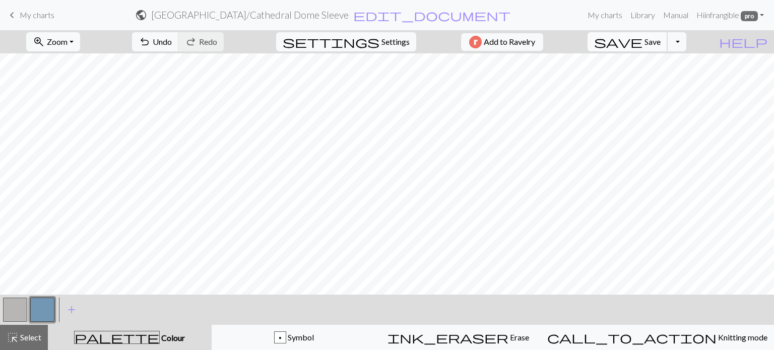
click at [642, 42] on span "save" at bounding box center [618, 42] width 48 height 14
click at [29, 16] on span "My charts" at bounding box center [37, 15] width 35 height 10
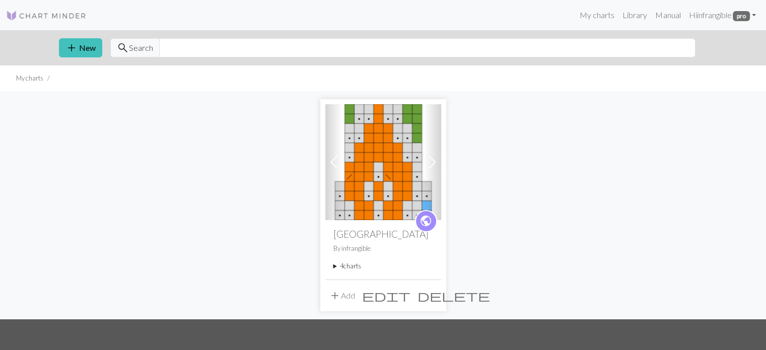
click at [355, 265] on summary "4 charts" at bounding box center [383, 266] width 100 height 10
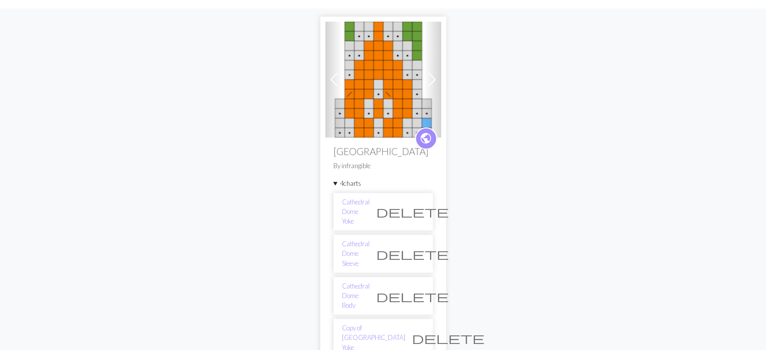
scroll to position [101, 0]
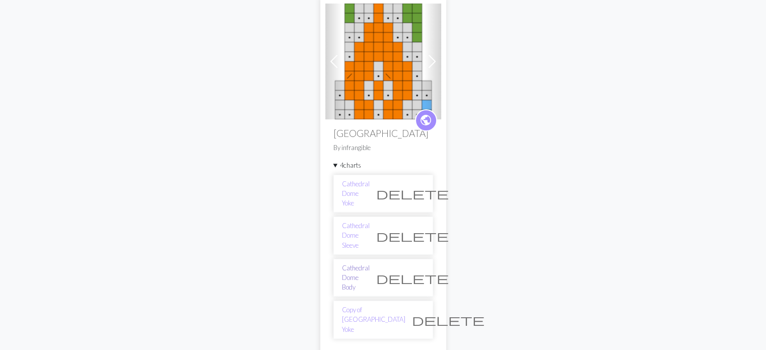
click at [364, 263] on link "Cathedral Dome Body" at bounding box center [356, 277] width 28 height 29
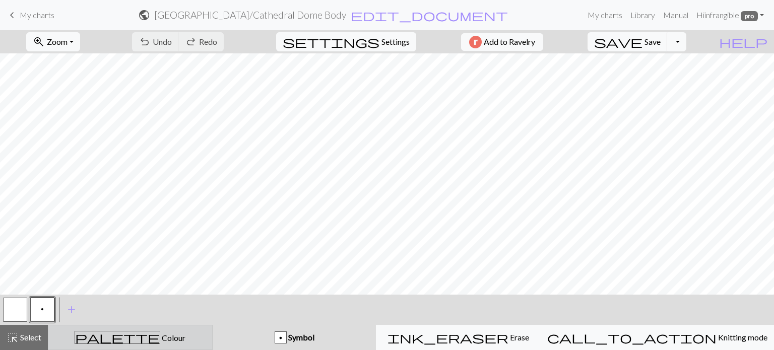
click at [162, 333] on div "palette Colour Colour" at bounding box center [130, 337] width 152 height 13
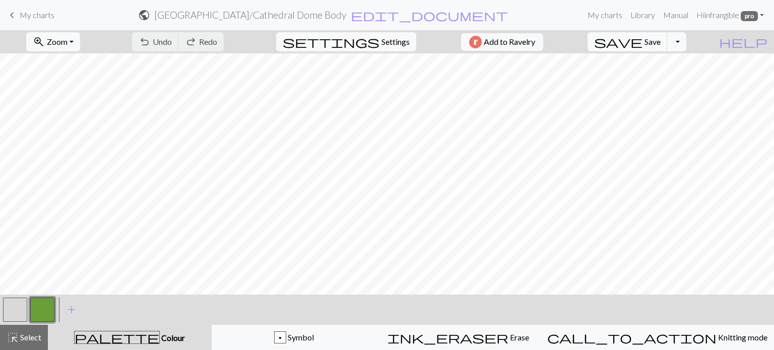
click at [15, 308] on button "button" at bounding box center [15, 310] width 24 height 24
click at [20, 307] on button "button" at bounding box center [15, 310] width 24 height 24
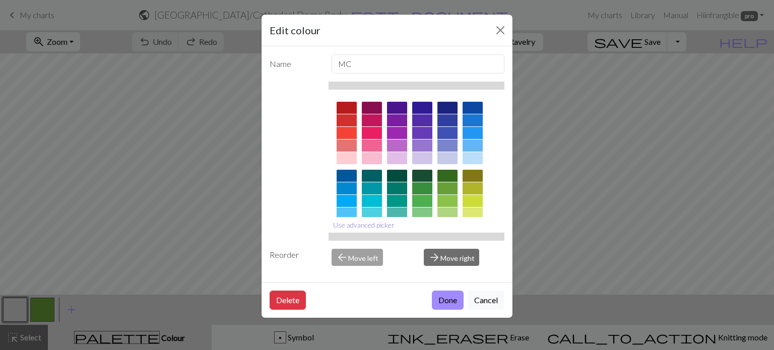
click at [373, 225] on button "Use advanced picker" at bounding box center [363, 225] width 71 height 16
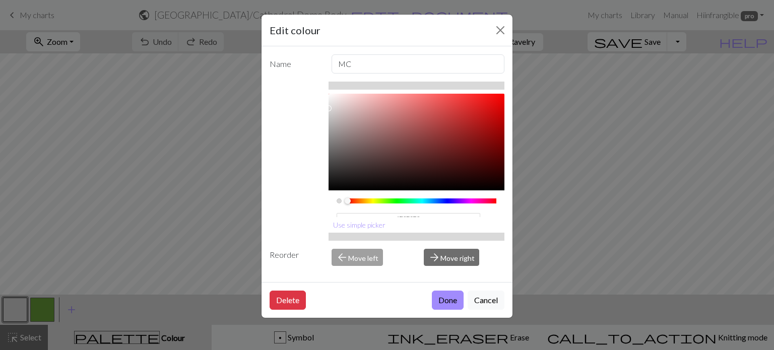
scroll to position [20, 0]
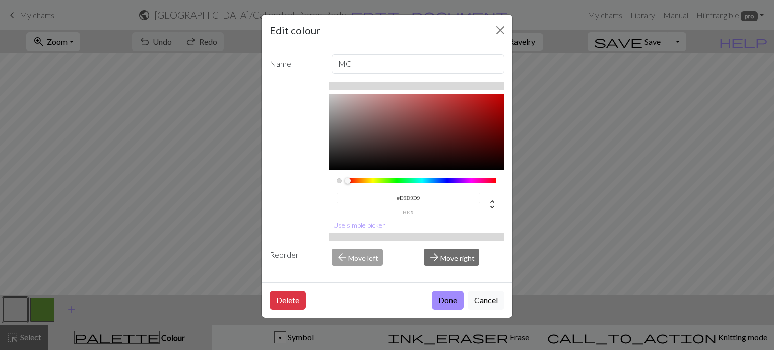
drag, startPoint x: 425, startPoint y: 213, endPoint x: 343, endPoint y: 204, distance: 81.5
click at [343, 204] on div "#D9D9D9 hex" at bounding box center [408, 203] width 144 height 24
paste input "B8B5B5"
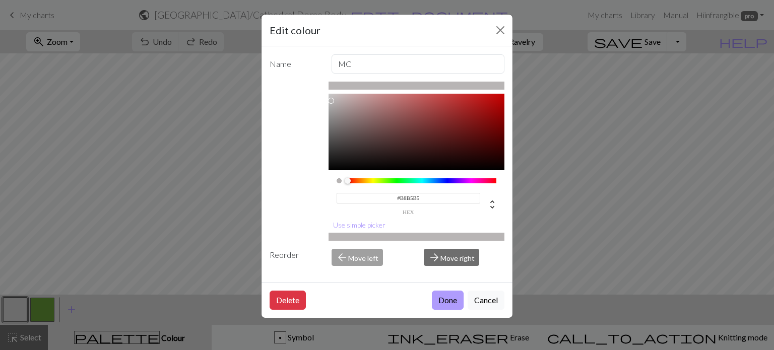
type input "#B8B5B5"
click at [449, 302] on button "Done" at bounding box center [448, 300] width 32 height 19
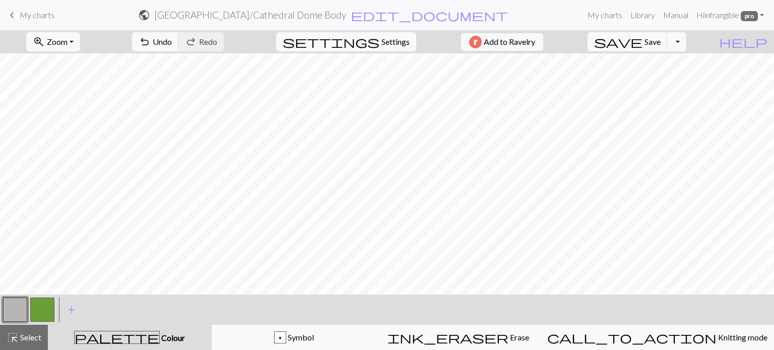
click at [37, 305] on button "button" at bounding box center [42, 310] width 24 height 24
click at [43, 314] on button "button" at bounding box center [42, 310] width 24 height 24
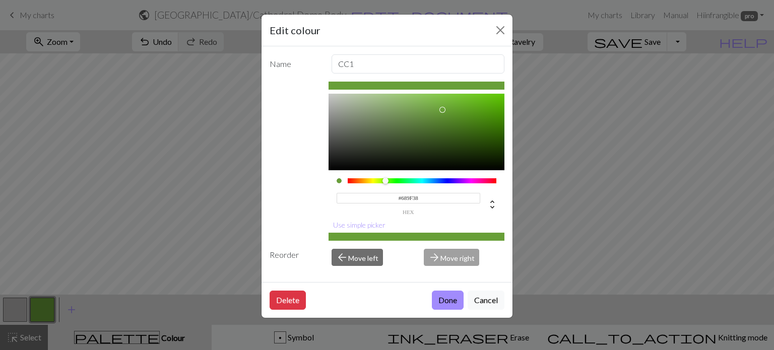
drag, startPoint x: 420, startPoint y: 215, endPoint x: 357, endPoint y: 201, distance: 64.9
click at [357, 201] on div "#689F38 hex" at bounding box center [408, 203] width 144 height 24
paste input "729752"
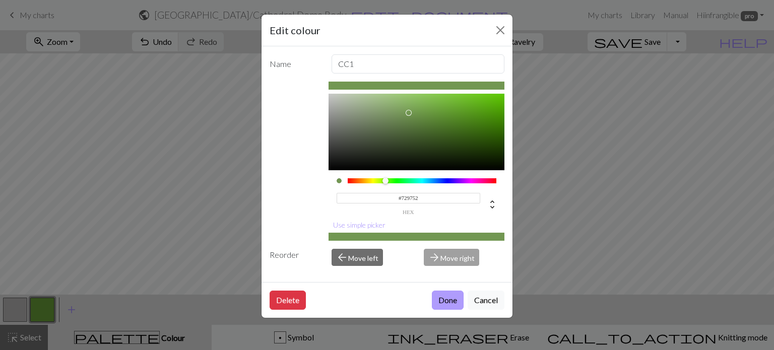
type input "#729752"
click at [453, 300] on button "Done" at bounding box center [448, 300] width 32 height 19
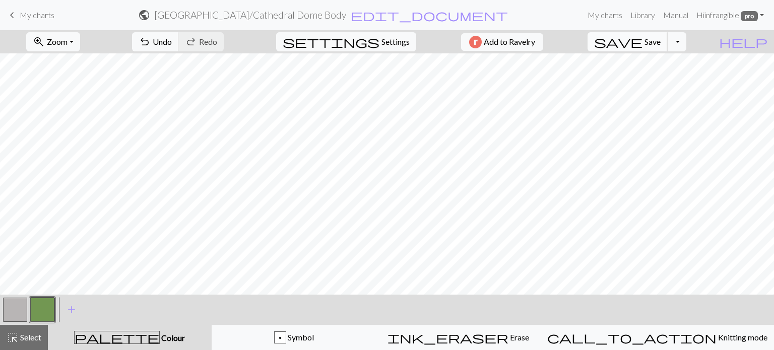
click at [660, 39] on span "Save" at bounding box center [652, 42] width 16 height 10
click at [26, 14] on span "My charts" at bounding box center [37, 15] width 35 height 10
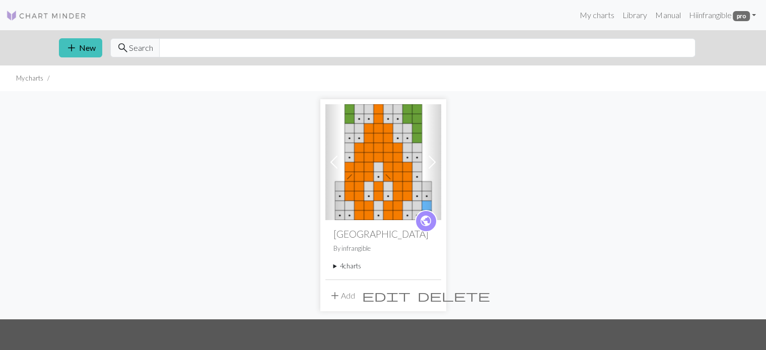
click at [346, 269] on summary "4 charts" at bounding box center [383, 266] width 100 height 10
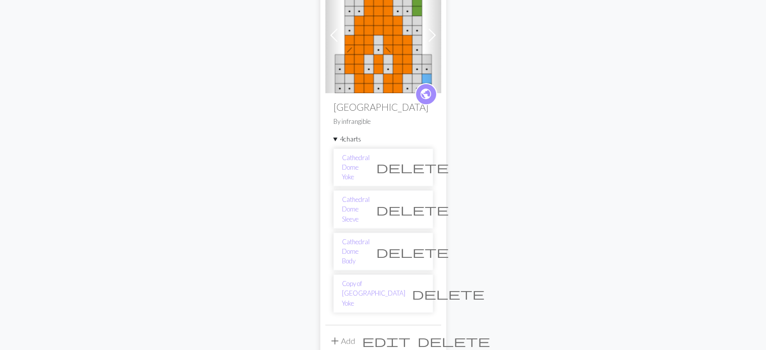
scroll to position [151, 0]
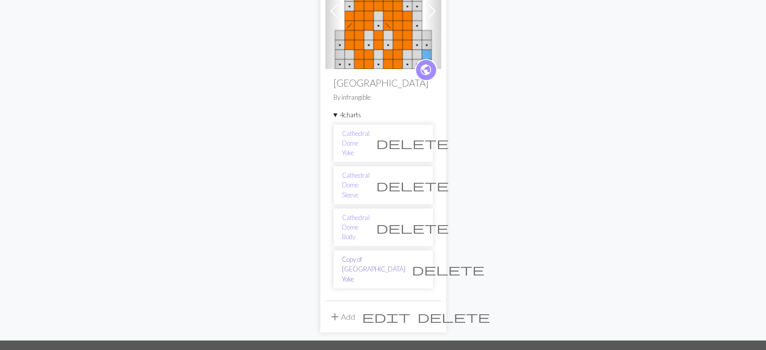
click at [369, 255] on link "Copy of [GEOGRAPHIC_DATA] Yoke" at bounding box center [373, 269] width 63 height 29
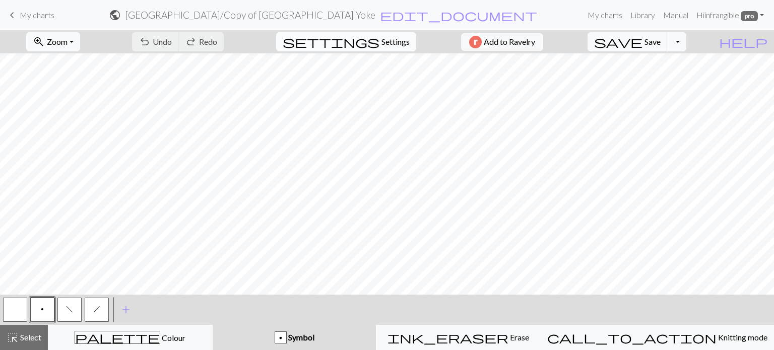
click at [381, 41] on span "Settings" at bounding box center [395, 42] width 28 height 12
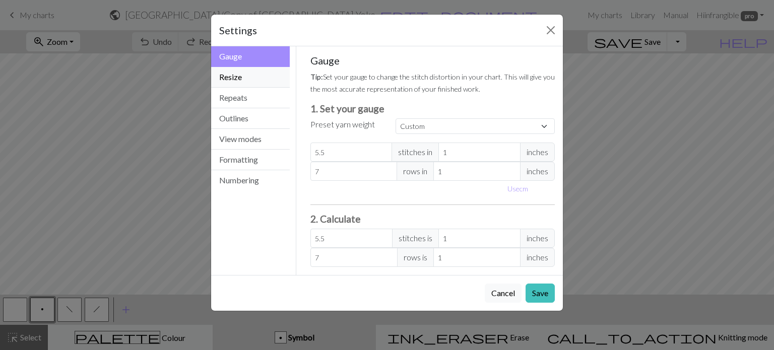
click at [242, 84] on button "Resize" at bounding box center [250, 77] width 79 height 21
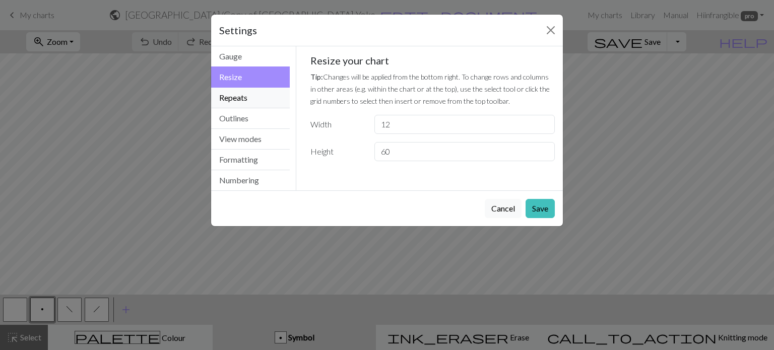
click at [239, 95] on button "Repeats" at bounding box center [250, 98] width 79 height 21
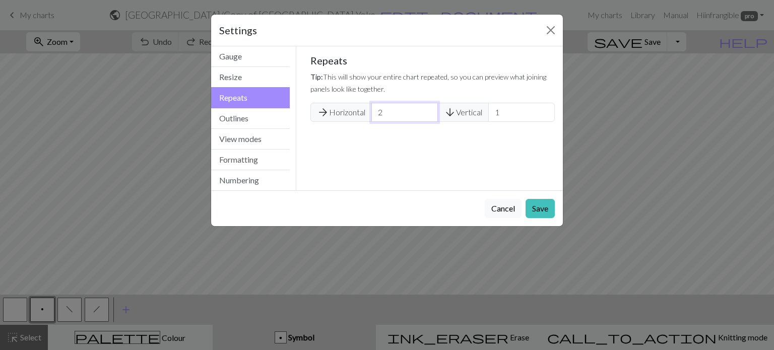
click at [428, 110] on input "2" at bounding box center [404, 112] width 66 height 19
click at [427, 109] on input "3" at bounding box center [404, 112] width 66 height 19
click at [427, 109] on input "4" at bounding box center [404, 112] width 66 height 19
click at [427, 109] on input "5" at bounding box center [404, 112] width 66 height 19
click at [427, 109] on input "6" at bounding box center [404, 112] width 66 height 19
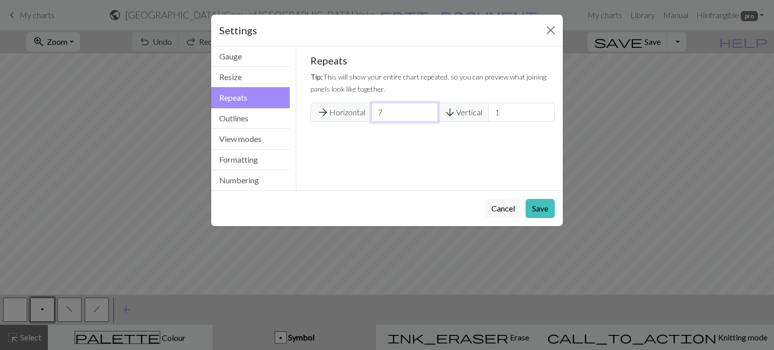
click at [427, 109] on input "7" at bounding box center [404, 112] width 66 height 19
type input "8"
click at [427, 109] on input "8" at bounding box center [404, 112] width 66 height 19
click at [540, 212] on button "Save" at bounding box center [539, 208] width 29 height 19
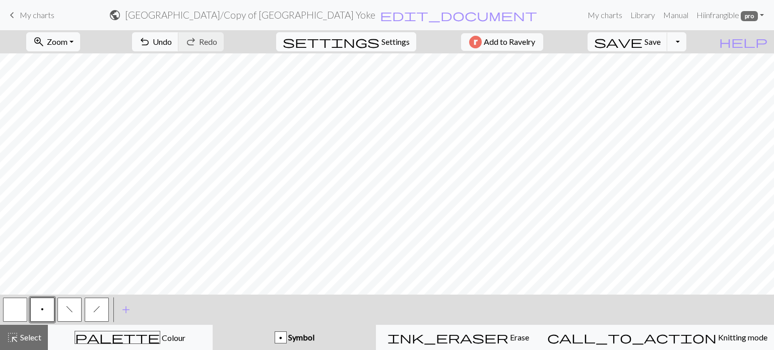
click at [388, 45] on span "Settings" at bounding box center [395, 42] width 28 height 12
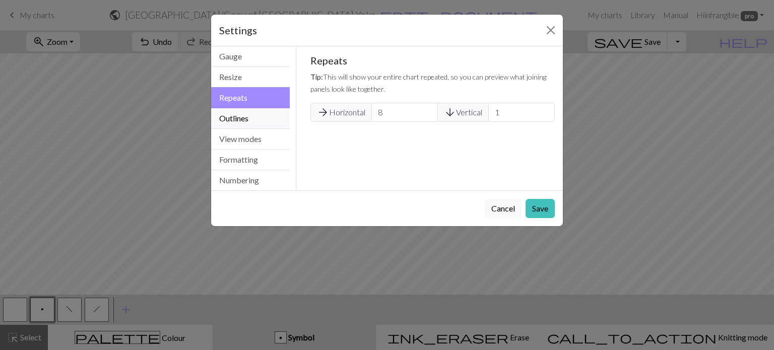
click at [242, 121] on button "Outlines" at bounding box center [250, 118] width 79 height 21
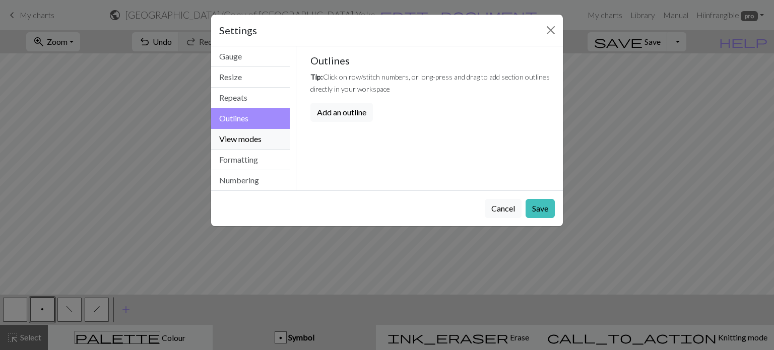
click at [235, 142] on button "View modes" at bounding box center [250, 139] width 79 height 21
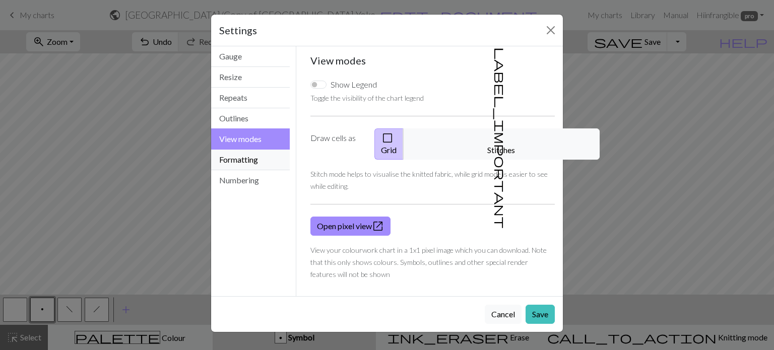
click at [230, 161] on button "Formatting" at bounding box center [250, 160] width 79 height 21
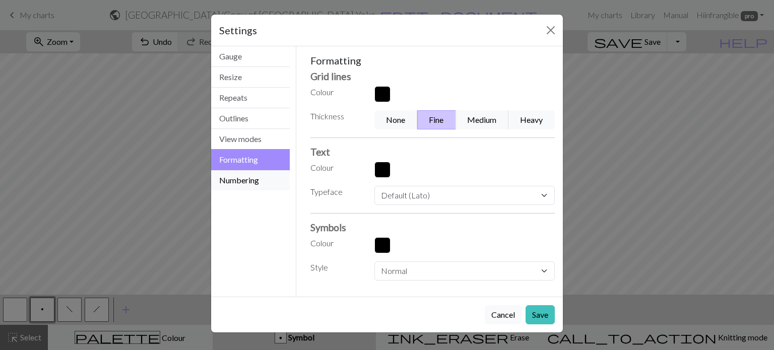
click at [240, 179] on button "Numbering" at bounding box center [250, 180] width 79 height 20
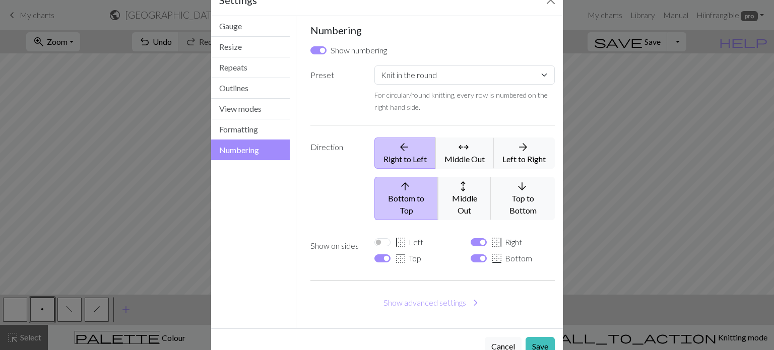
scroll to position [45, 0]
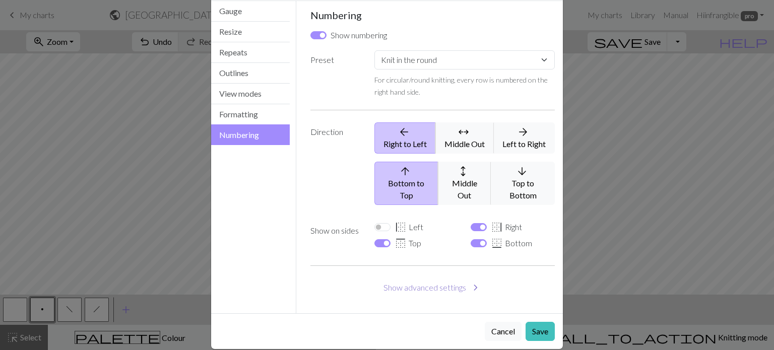
click at [440, 278] on button "Show advanced settings chevron_right" at bounding box center [432, 287] width 245 height 19
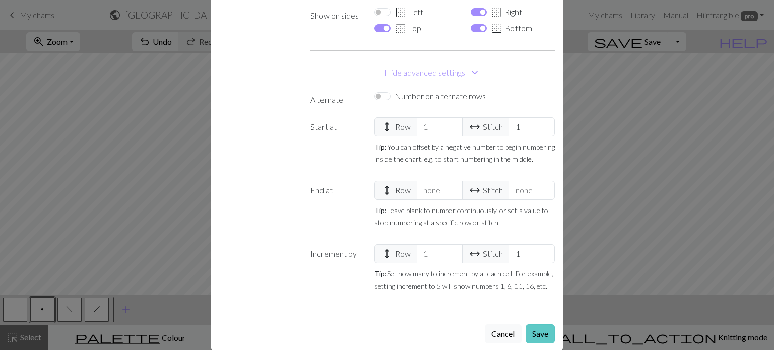
scroll to position [263, 0]
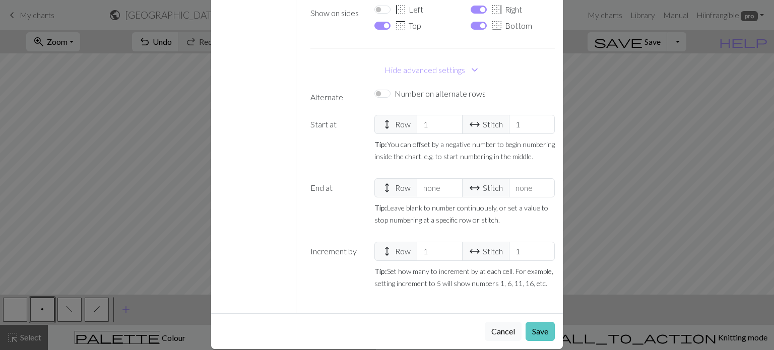
click at [534, 322] on button "Save" at bounding box center [539, 331] width 29 height 19
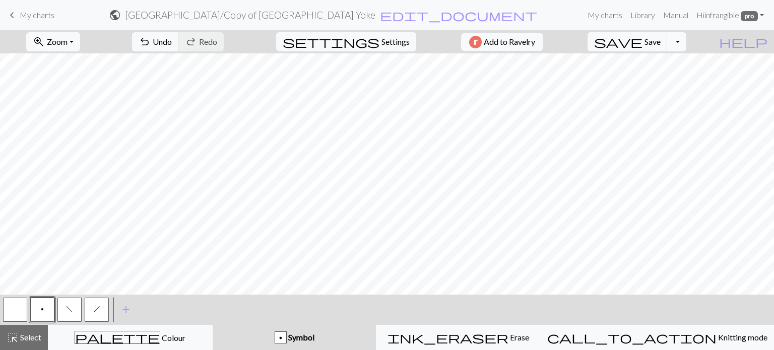
click at [686, 39] on button "Toggle Dropdown" at bounding box center [676, 41] width 19 height 19
click at [666, 81] on button "save_alt Download" at bounding box center [603, 80] width 166 height 16
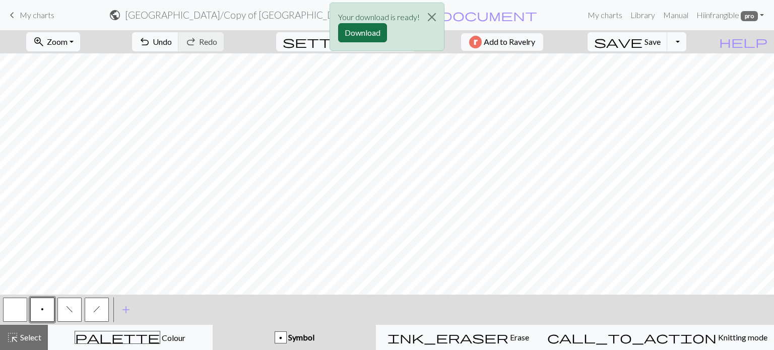
click at [371, 34] on button "Download" at bounding box center [362, 32] width 49 height 19
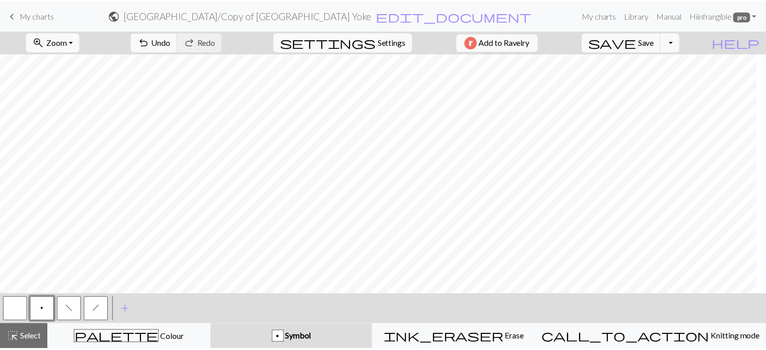
scroll to position [0, 0]
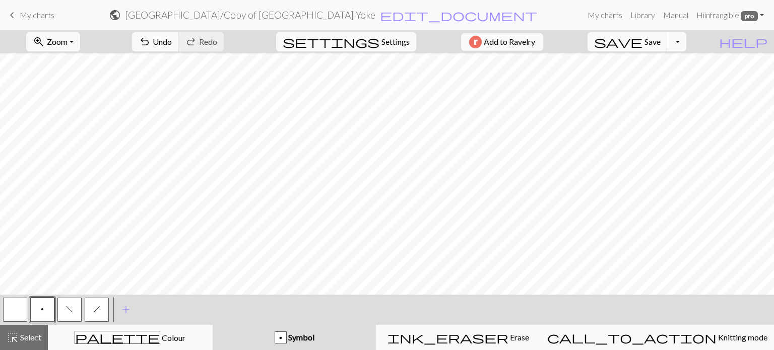
click at [686, 43] on button "Toggle Dropdown" at bounding box center [676, 41] width 19 height 19
click at [758, 14] on link "Hi infrangible pro" at bounding box center [730, 15] width 76 height 20
click at [17, 14] on span "keyboard_arrow_left" at bounding box center [12, 15] width 12 height 14
click at [660, 44] on span "Save" at bounding box center [652, 42] width 16 height 10
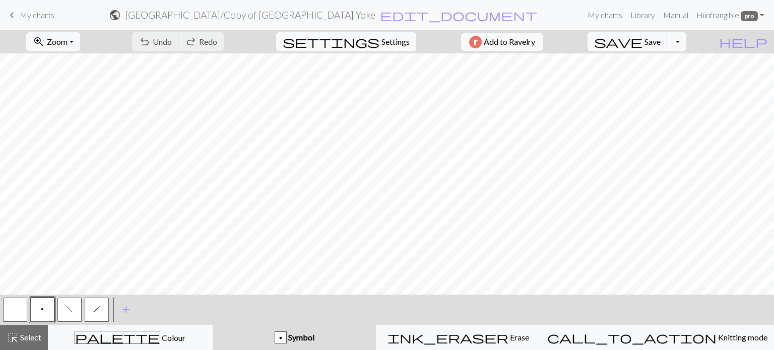
click at [15, 14] on span "keyboard_arrow_left" at bounding box center [12, 15] width 12 height 14
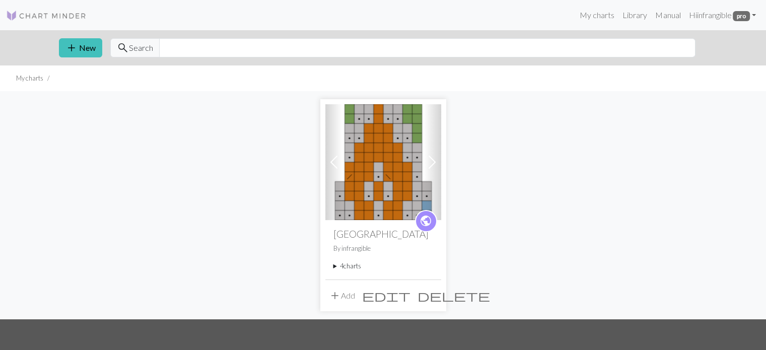
click at [357, 265] on summary "4 charts" at bounding box center [383, 266] width 100 height 10
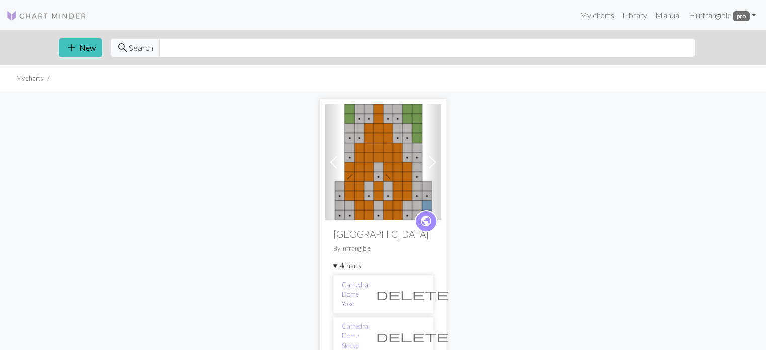
click at [370, 286] on link "Cathedral Dome Yoke" at bounding box center [356, 294] width 28 height 29
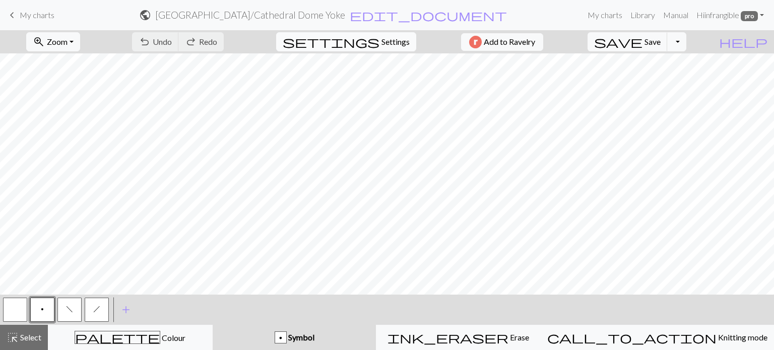
click at [381, 45] on span "Settings" at bounding box center [395, 42] width 28 height 12
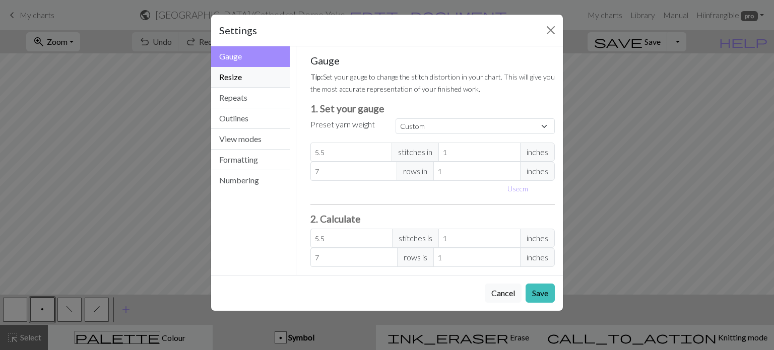
click at [226, 85] on button "Resize" at bounding box center [250, 77] width 79 height 21
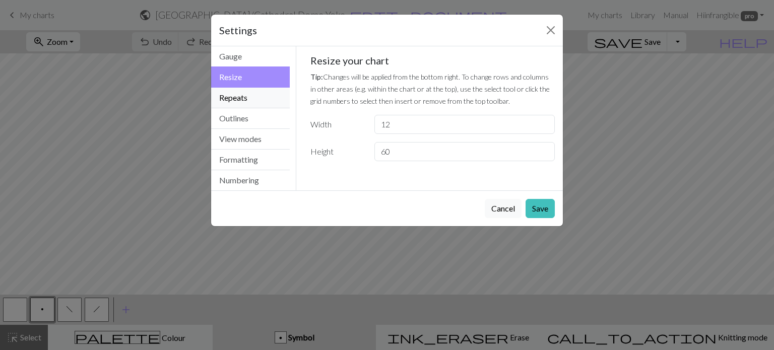
click at [242, 100] on button "Repeats" at bounding box center [250, 98] width 79 height 21
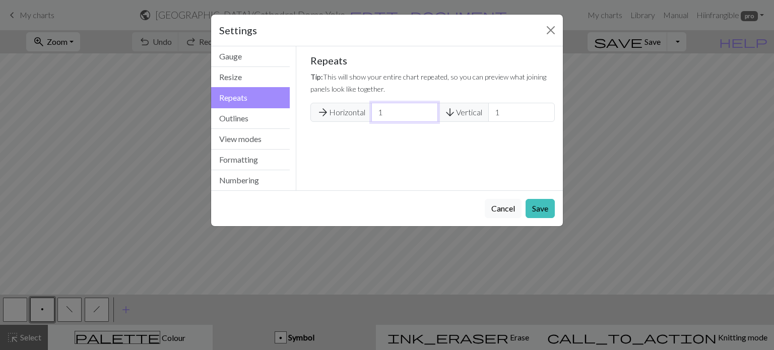
drag, startPoint x: 389, startPoint y: 112, endPoint x: 367, endPoint y: 109, distance: 22.4
click at [367, 109] on div "arrow_forward Horizontal 1 arrow_downward Vertical 1" at bounding box center [432, 112] width 245 height 19
type input "8"
click at [257, 121] on button "Outlines" at bounding box center [250, 118] width 79 height 21
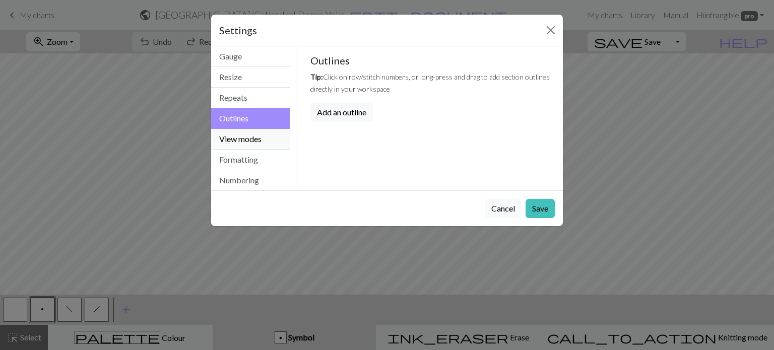
click at [248, 136] on button "View modes" at bounding box center [250, 139] width 79 height 21
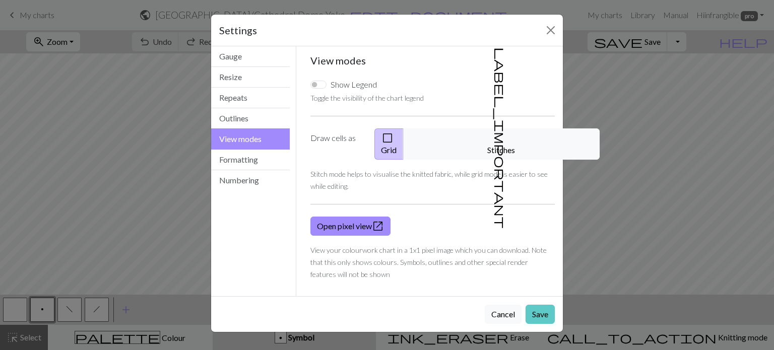
click at [536, 305] on button "Save" at bounding box center [539, 314] width 29 height 19
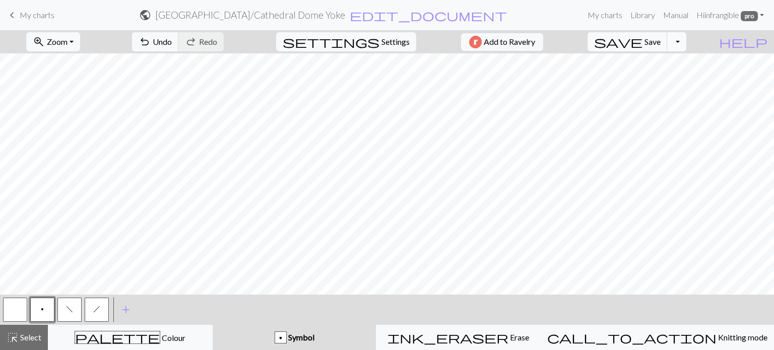
click at [686, 38] on button "Toggle Dropdown" at bounding box center [676, 41] width 19 height 19
click at [666, 80] on button "save_alt Download" at bounding box center [603, 80] width 166 height 16
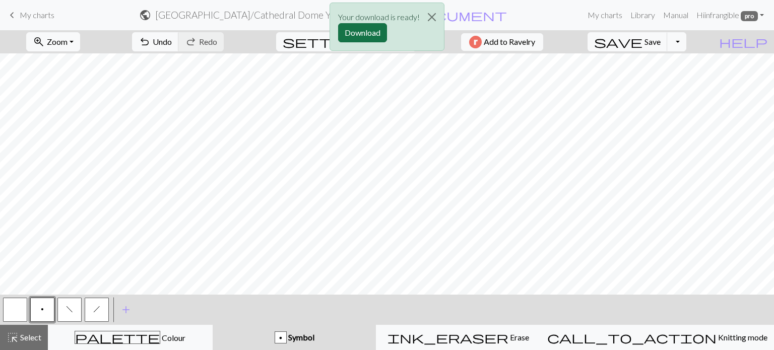
click at [368, 35] on button "Download" at bounding box center [362, 32] width 49 height 19
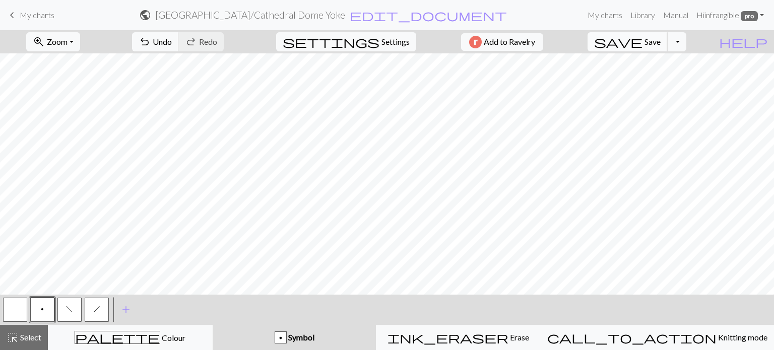
click at [660, 38] on span "Save" at bounding box center [652, 42] width 16 height 10
click at [686, 40] on button "Toggle Dropdown" at bounding box center [676, 41] width 19 height 19
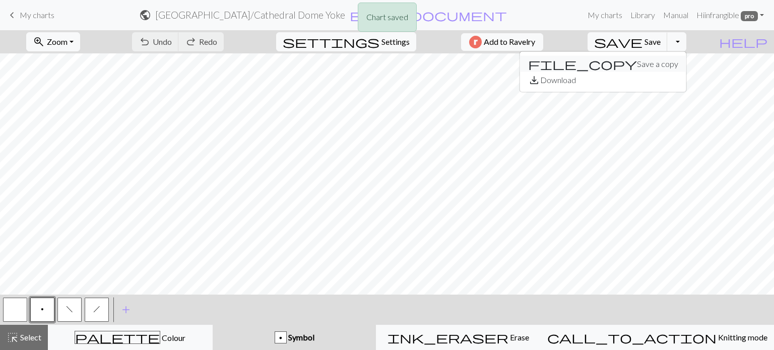
click at [677, 62] on button "file_copy Save a copy" at bounding box center [603, 64] width 166 height 16
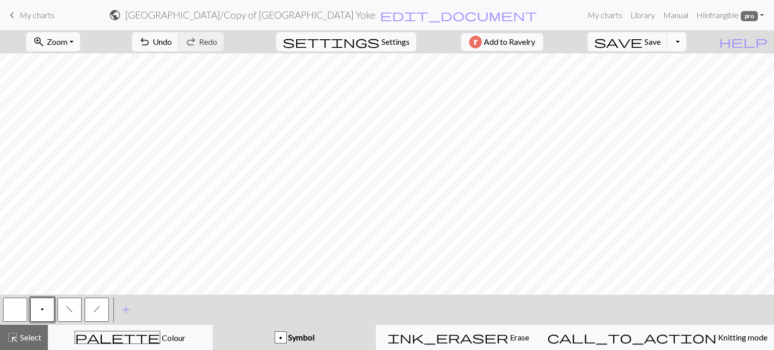
click at [686, 39] on button "Toggle Dropdown" at bounding box center [676, 41] width 19 height 19
click at [660, 42] on span "Save" at bounding box center [652, 42] width 16 height 10
click at [11, 15] on span "keyboard_arrow_left" at bounding box center [12, 15] width 12 height 14
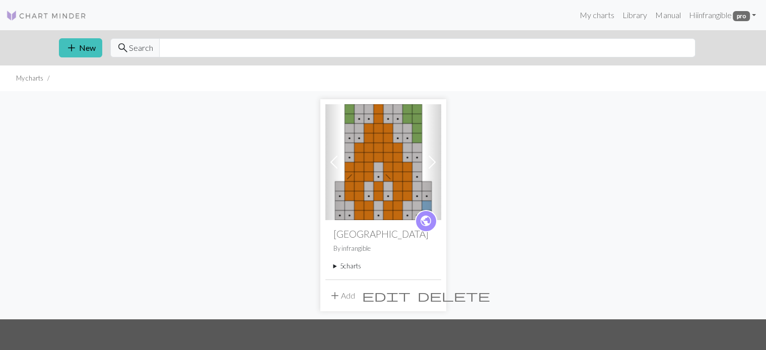
click at [336, 265] on summary "5 charts" at bounding box center [383, 266] width 100 height 10
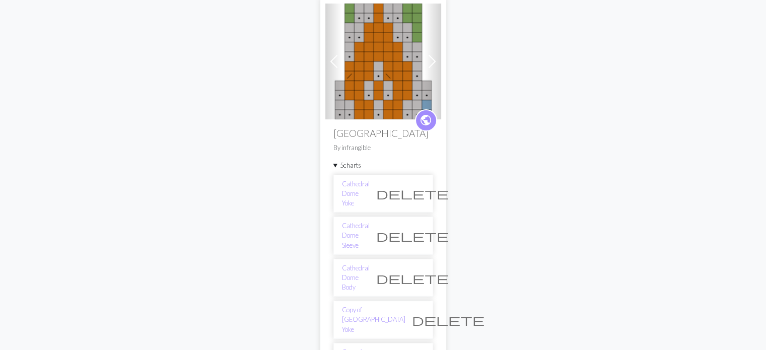
scroll to position [151, 0]
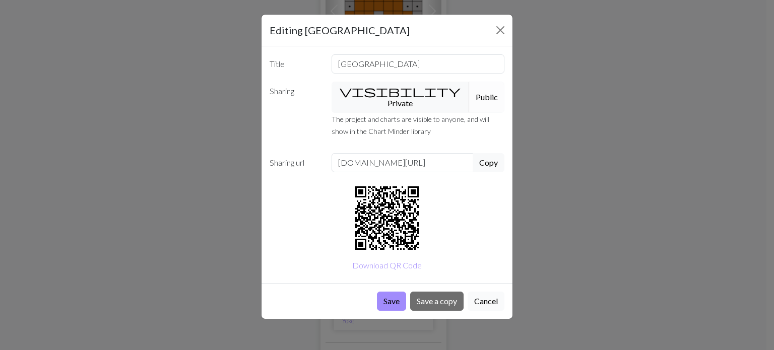
click at [482, 292] on button "Cancel" at bounding box center [485, 301] width 37 height 19
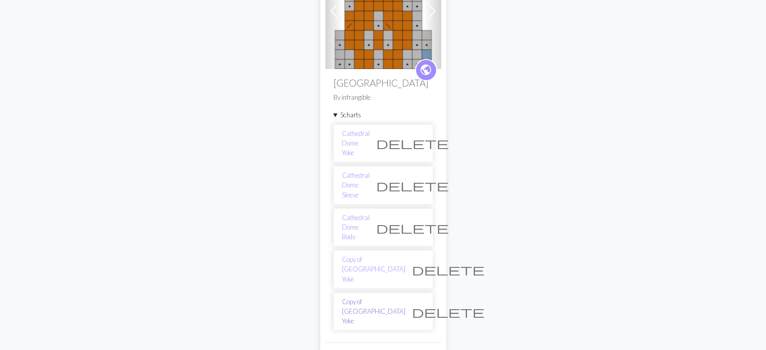
click at [353, 297] on link "Copy of [GEOGRAPHIC_DATA] Yoke" at bounding box center [373, 311] width 63 height 29
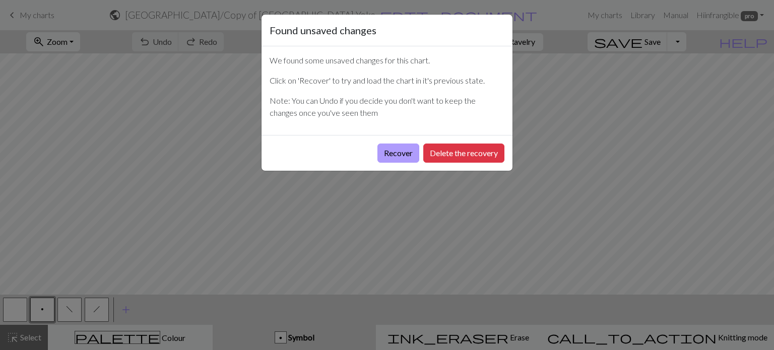
click at [404, 153] on button "Recover" at bounding box center [398, 153] width 42 height 19
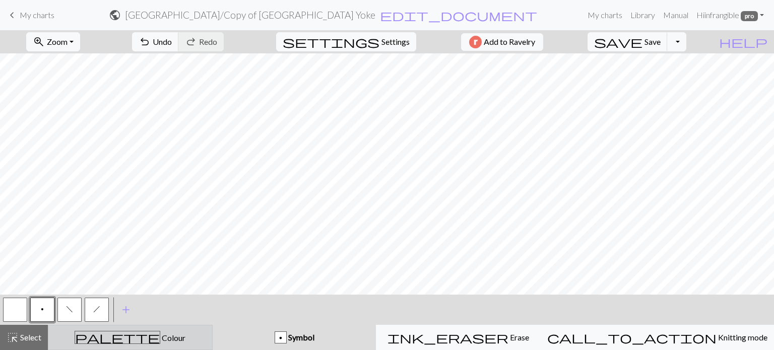
click at [160, 336] on span "Colour" at bounding box center [172, 338] width 25 height 10
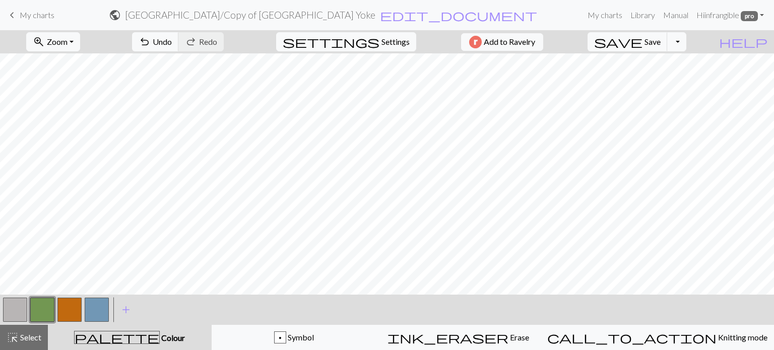
click at [72, 310] on button "button" at bounding box center [69, 310] width 24 height 24
click at [67, 306] on button "button" at bounding box center [69, 310] width 24 height 24
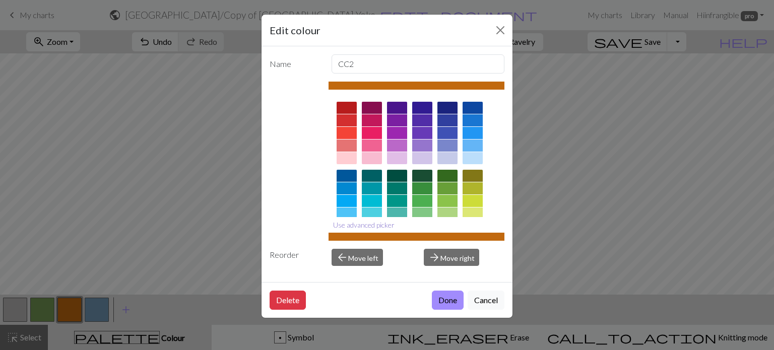
click at [357, 227] on button "Use advanced picker" at bounding box center [363, 225] width 71 height 16
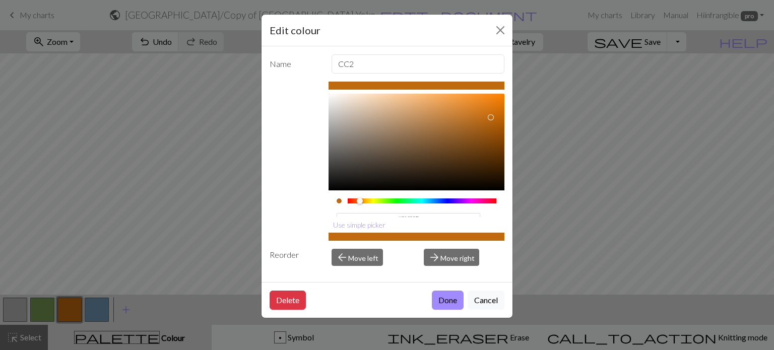
click at [423, 213] on input "#C1690F" at bounding box center [408, 218] width 144 height 11
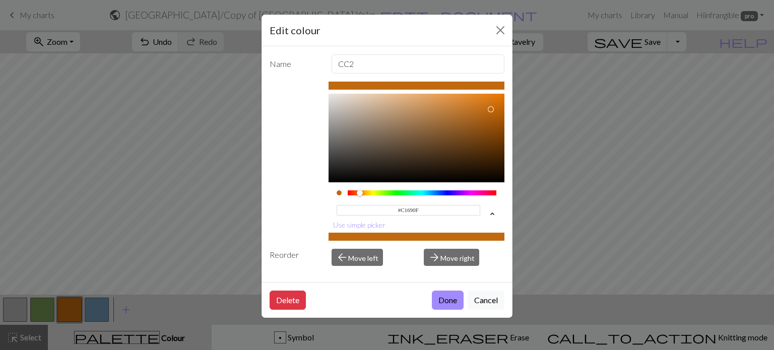
drag, startPoint x: 432, startPoint y: 215, endPoint x: 373, endPoint y: 206, distance: 59.5
click at [373, 206] on input "#C1690F" at bounding box center [408, 210] width 144 height 11
paste input "729752"
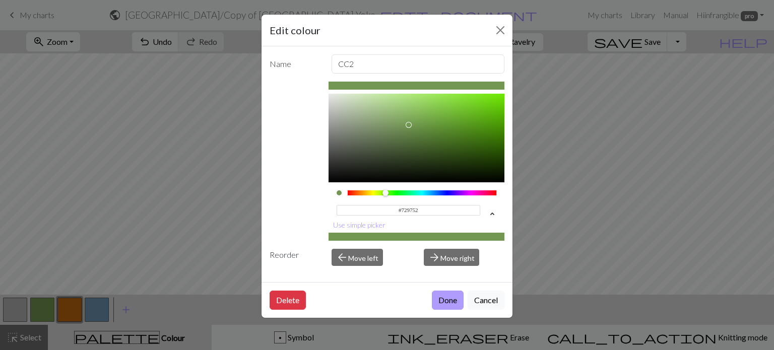
type input "#729752"
click at [448, 302] on button "Done" at bounding box center [448, 300] width 32 height 19
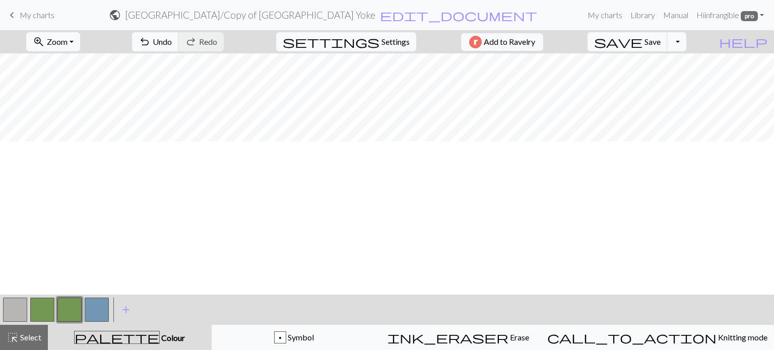
scroll to position [0, 0]
click at [104, 313] on button "button" at bounding box center [97, 310] width 24 height 24
click at [101, 313] on button "button" at bounding box center [97, 310] width 24 height 24
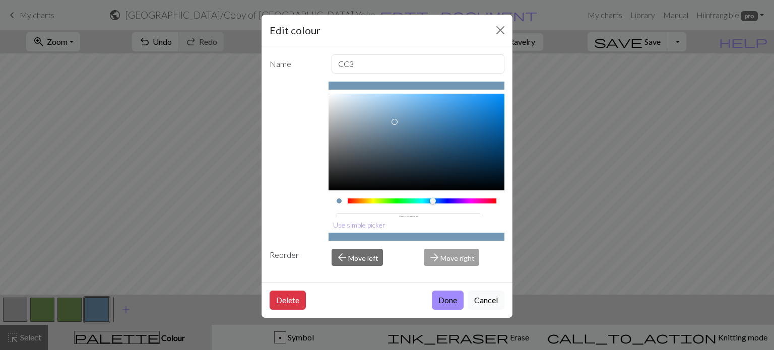
click at [421, 213] on input "#7197B5" at bounding box center [408, 218] width 144 height 11
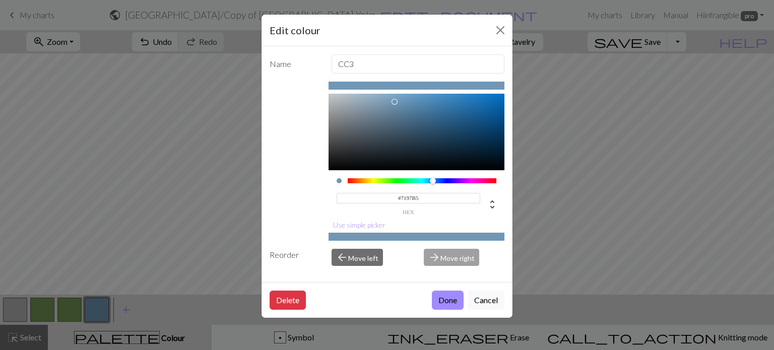
drag, startPoint x: 433, startPoint y: 215, endPoint x: 343, endPoint y: 207, distance: 90.5
click at [343, 207] on div "#7197B5 hex" at bounding box center [408, 203] width 144 height 24
paste input "29752"
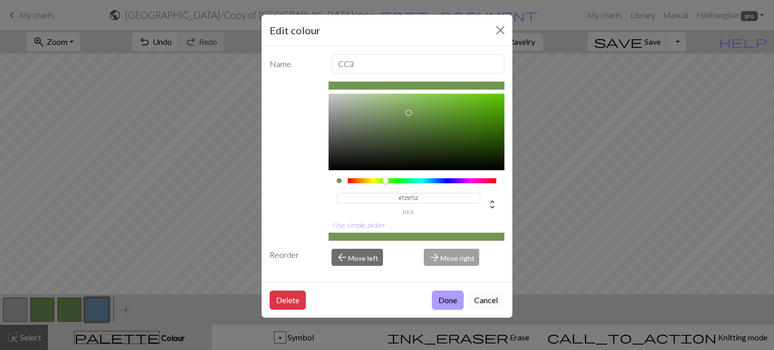
type input "#729752"
click at [453, 302] on button "Done" at bounding box center [448, 300] width 32 height 19
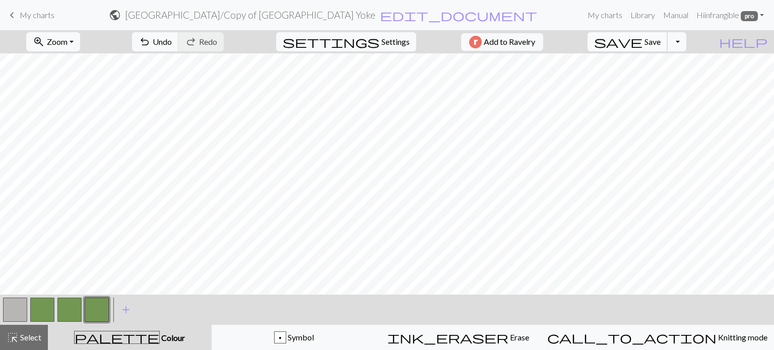
click at [660, 43] on span "Save" at bounding box center [652, 42] width 16 height 10
click at [686, 42] on button "Toggle Dropdown" at bounding box center [676, 41] width 19 height 19
click at [669, 80] on button "save_alt Download" at bounding box center [603, 80] width 166 height 16
click at [686, 44] on button "Toggle Dropdown" at bounding box center [676, 41] width 19 height 19
click at [662, 78] on button "save_alt Download" at bounding box center [603, 80] width 166 height 16
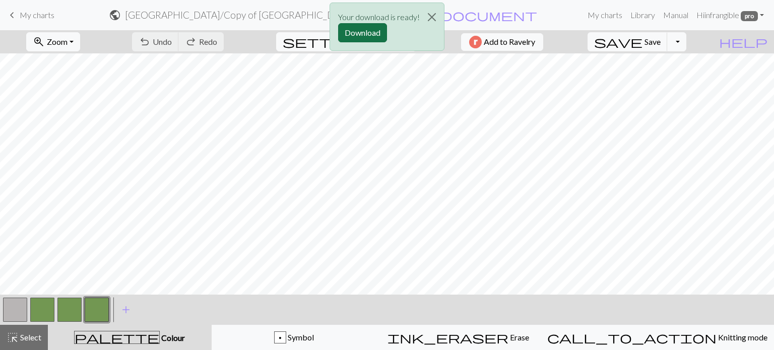
click at [364, 32] on button "Download" at bounding box center [362, 32] width 49 height 19
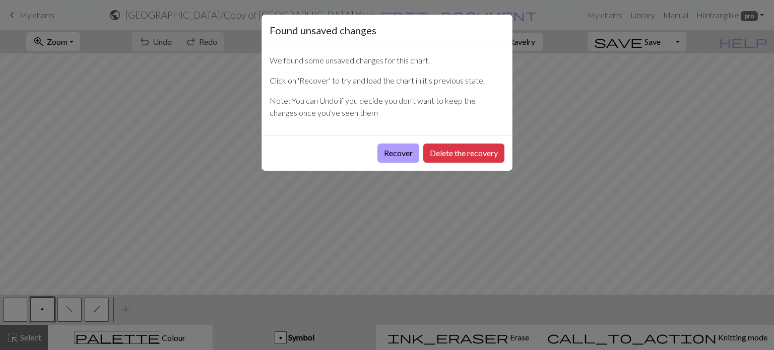
click at [403, 155] on button "Recover" at bounding box center [398, 153] width 42 height 19
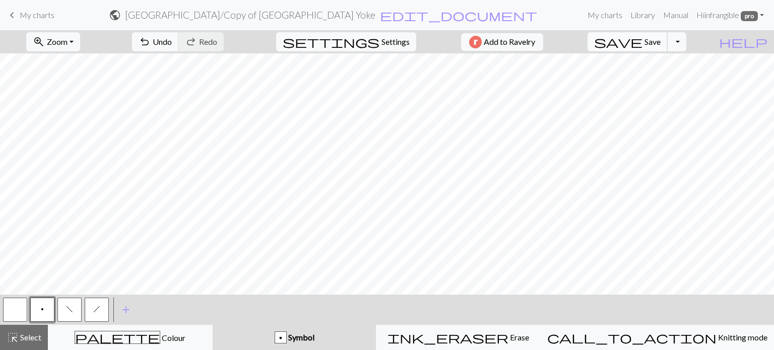
click at [660, 41] on span "Save" at bounding box center [652, 42] width 16 height 10
click at [686, 42] on button "Toggle Dropdown" at bounding box center [676, 41] width 19 height 19
click at [672, 66] on button "file_copy Save a copy" at bounding box center [603, 64] width 166 height 16
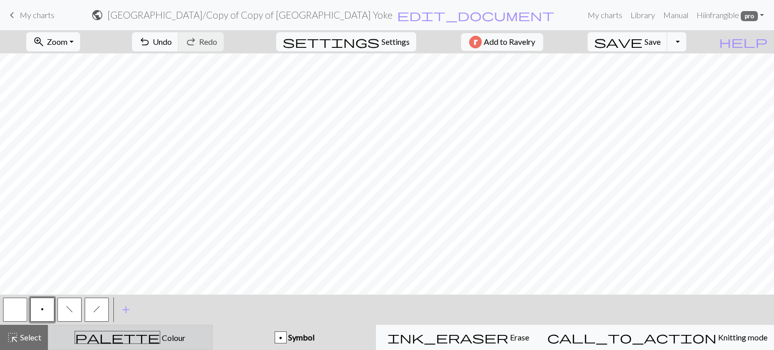
click at [162, 336] on div "palette Colour Colour" at bounding box center [130, 337] width 152 height 13
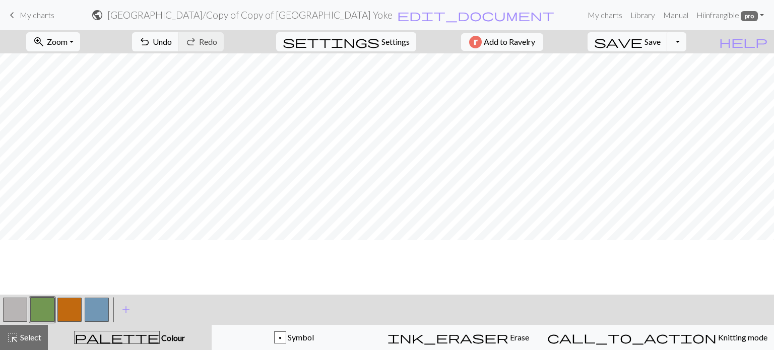
scroll to position [264, 0]
click at [50, 313] on button "button" at bounding box center [42, 310] width 24 height 24
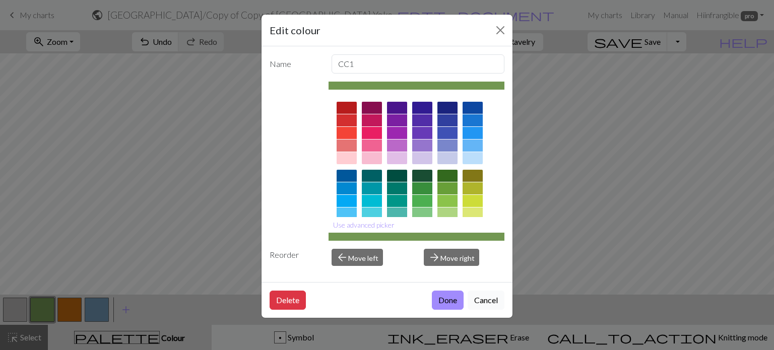
click at [487, 302] on button "Cancel" at bounding box center [485, 300] width 37 height 19
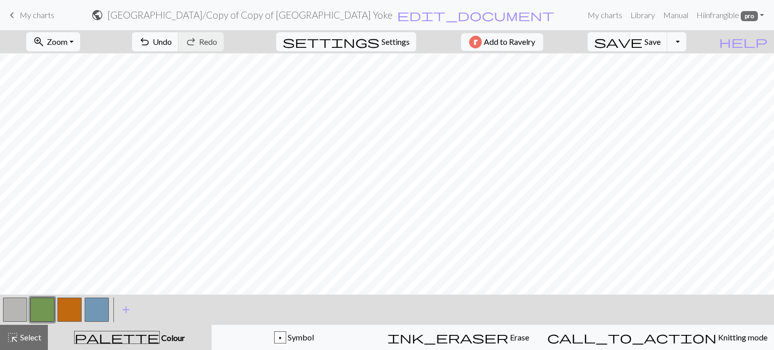
click at [103, 311] on button "button" at bounding box center [97, 310] width 24 height 24
click at [660, 45] on span "Save" at bounding box center [652, 42] width 16 height 10
click at [686, 41] on button "Toggle Dropdown" at bounding box center [676, 41] width 19 height 19
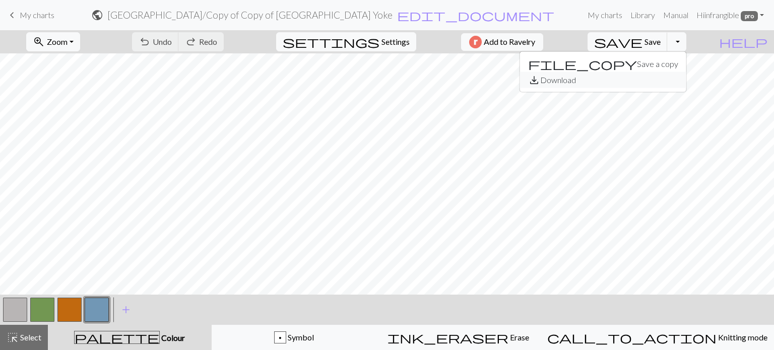
click at [663, 82] on button "save_alt Download" at bounding box center [603, 80] width 166 height 16
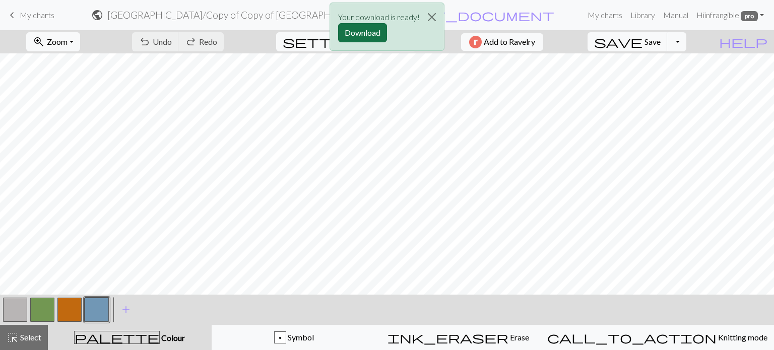
click at [365, 35] on button "Download" at bounding box center [362, 32] width 49 height 19
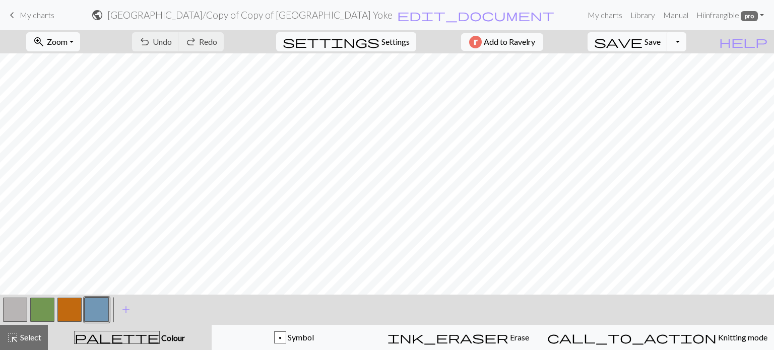
click at [686, 44] on button "Toggle Dropdown" at bounding box center [676, 41] width 19 height 19
click at [675, 64] on button "file_copy Save a copy" at bounding box center [603, 64] width 166 height 16
click at [105, 304] on button "button" at bounding box center [97, 310] width 24 height 24
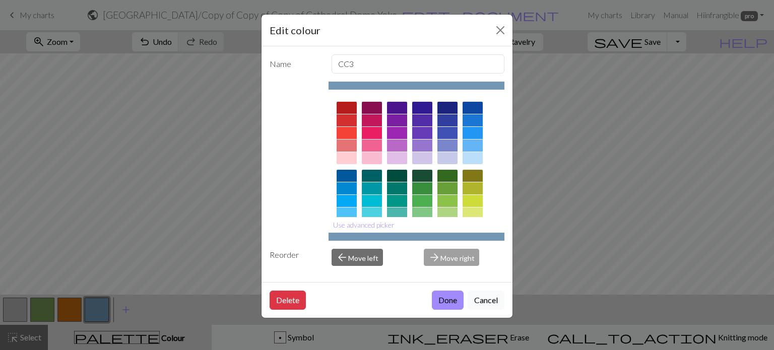
click at [485, 298] on button "Cancel" at bounding box center [485, 300] width 37 height 19
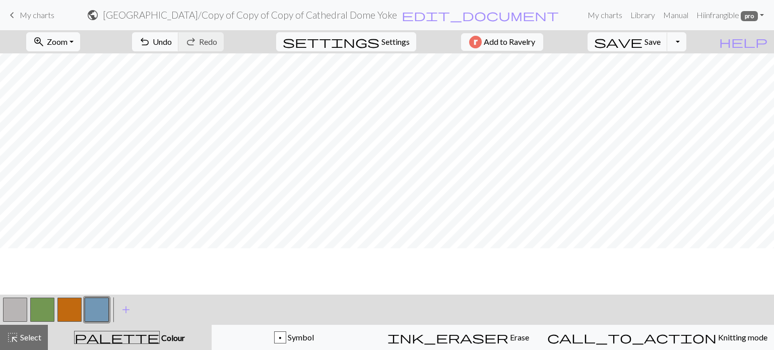
scroll to position [113, 0]
click at [47, 309] on button "button" at bounding box center [42, 310] width 24 height 24
click at [660, 42] on span "Save" at bounding box center [652, 42] width 16 height 10
click at [686, 42] on button "Toggle Dropdown" at bounding box center [676, 41] width 19 height 19
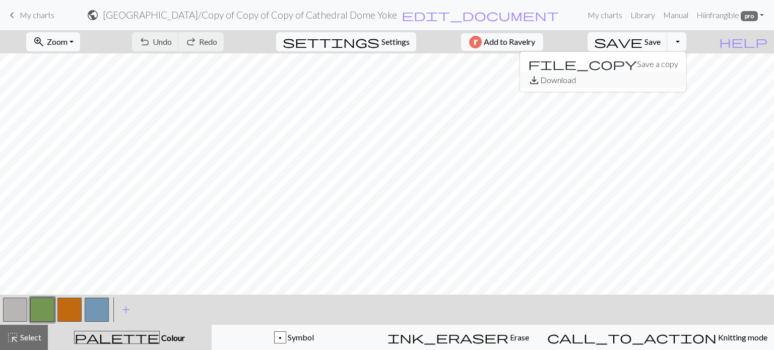
click at [659, 84] on button "save_alt Download" at bounding box center [603, 80] width 166 height 16
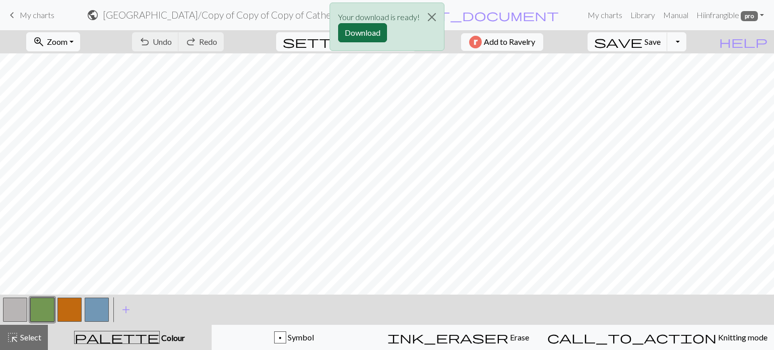
click at [363, 36] on button "Download" at bounding box center [362, 32] width 49 height 19
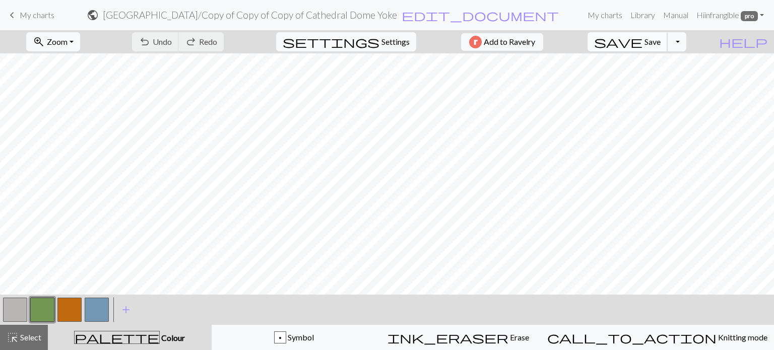
click at [660, 43] on span "Save" at bounding box center [652, 42] width 16 height 10
click at [686, 42] on button "Toggle Dropdown" at bounding box center [676, 41] width 19 height 19
click at [673, 66] on button "file_copy Save a copy" at bounding box center [603, 64] width 166 height 16
click at [44, 311] on button "button" at bounding box center [42, 310] width 24 height 24
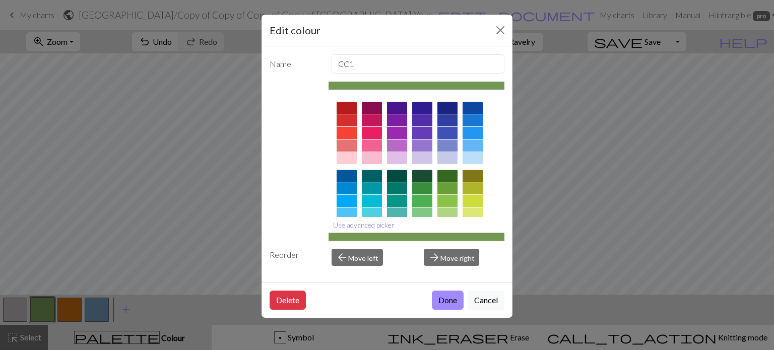
click at [351, 225] on button "Use advanced picker" at bounding box center [363, 225] width 71 height 16
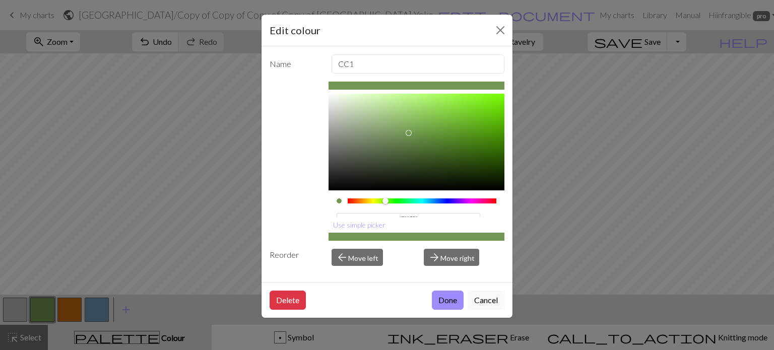
click at [421, 213] on input "#729752" at bounding box center [408, 218] width 144 height 11
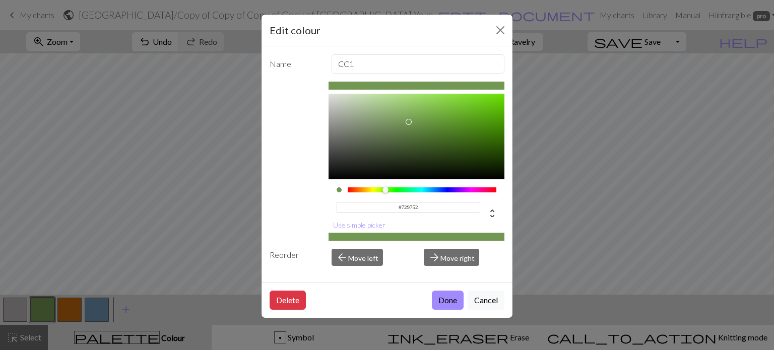
scroll to position [12, 0]
drag, startPoint x: 429, startPoint y: 212, endPoint x: 385, endPoint y: 208, distance: 44.0
click at [385, 208] on div "#729752 hex" at bounding box center [408, 211] width 144 height 24
paste input "197B5"
type input "#7197B5"
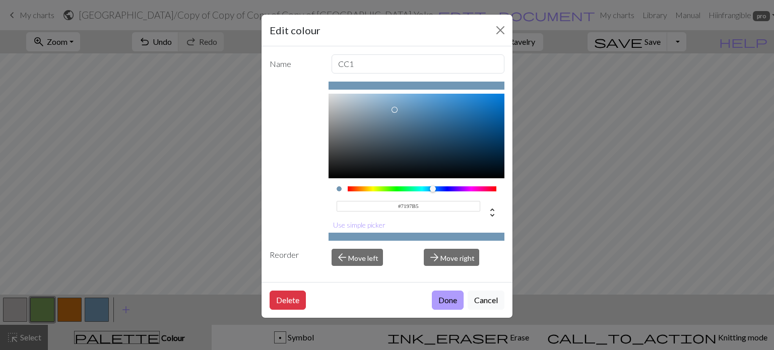
click at [454, 302] on button "Done" at bounding box center [448, 300] width 32 height 19
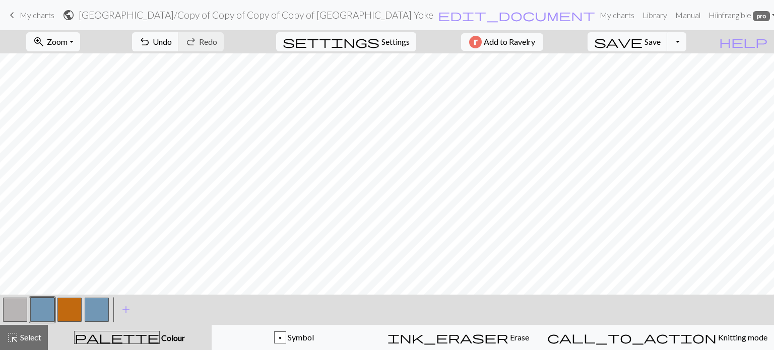
click at [100, 309] on button "button" at bounding box center [97, 310] width 24 height 24
click at [97, 311] on button "button" at bounding box center [97, 310] width 24 height 24
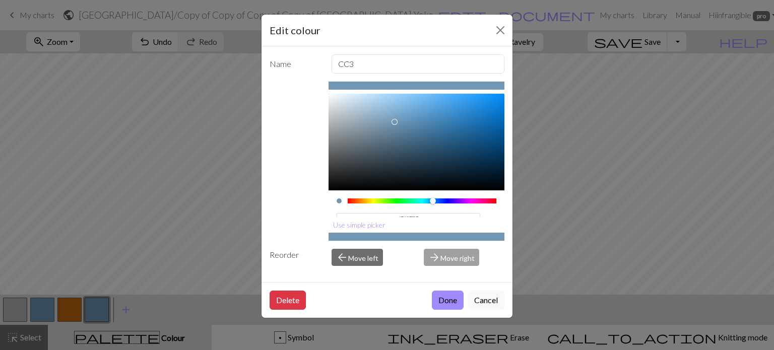
click at [419, 215] on input "#7197B5" at bounding box center [408, 218] width 144 height 11
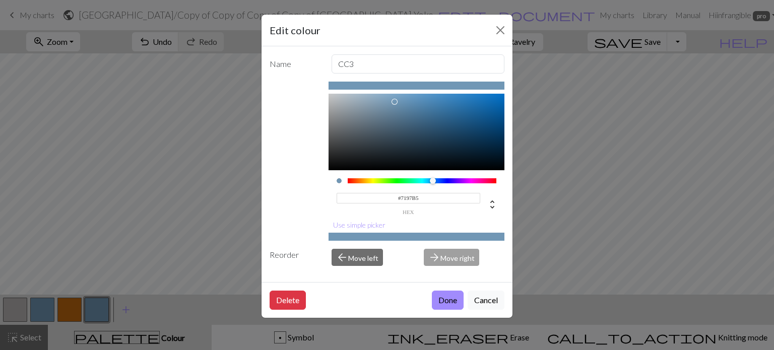
drag, startPoint x: 426, startPoint y: 214, endPoint x: 376, endPoint y: 207, distance: 50.2
click at [376, 207] on div "#7197B5 hex" at bounding box center [408, 203] width 144 height 24
paste input
type input "#7197B5"
click at [455, 303] on button "Done" at bounding box center [448, 300] width 32 height 19
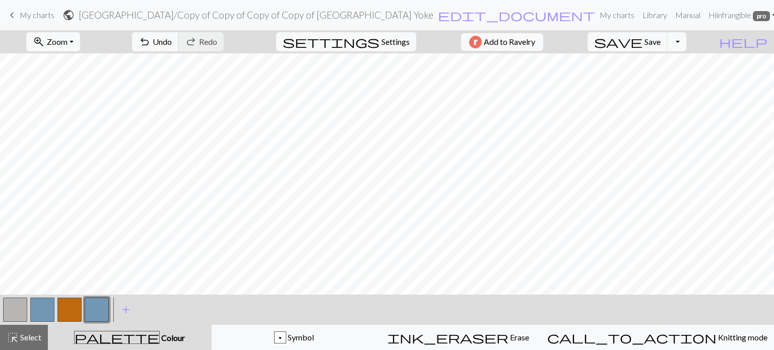
click at [103, 312] on button "button" at bounding box center [97, 310] width 24 height 24
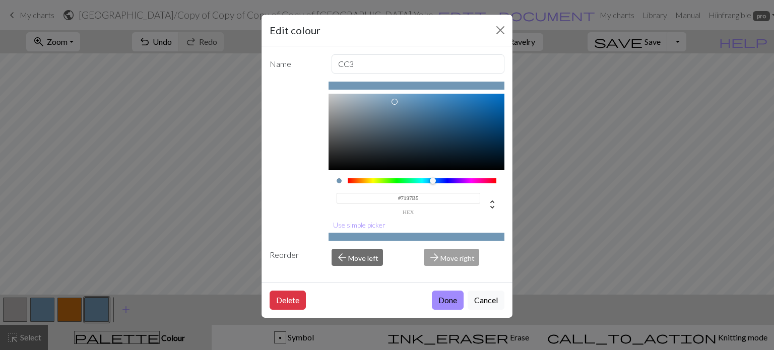
drag, startPoint x: 409, startPoint y: 216, endPoint x: 361, endPoint y: 214, distance: 48.4
click at [361, 214] on div "#7197B5 hex" at bounding box center [416, 195] width 176 height 51
paste input
drag, startPoint x: 425, startPoint y: 194, endPoint x: 345, endPoint y: 186, distance: 80.0
click at [345, 186] on div "#7197B5 hex" at bounding box center [416, 199] width 160 height 32
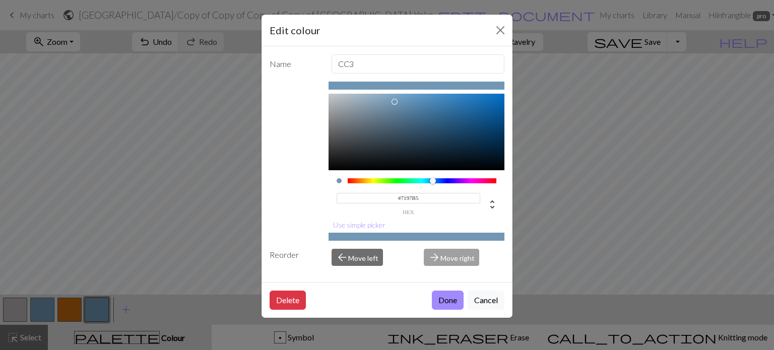
paste input
type input "#7197B5"
drag, startPoint x: 416, startPoint y: 195, endPoint x: 356, endPoint y: 187, distance: 60.5
click at [356, 191] on div "#7197B5 hex" at bounding box center [408, 203] width 144 height 24
paste input "C1690F"
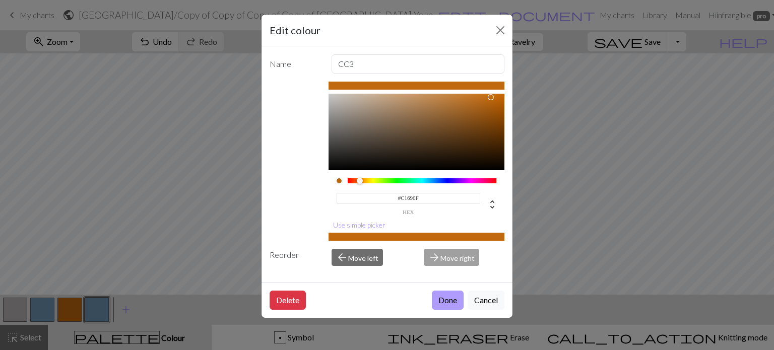
type input "#C1690F"
click at [451, 300] on button "Done" at bounding box center [448, 300] width 32 height 19
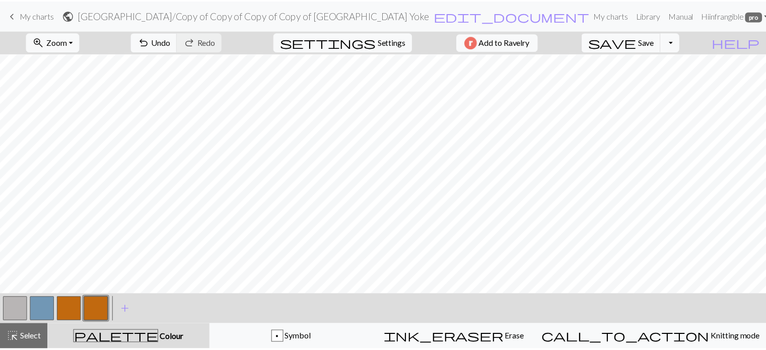
scroll to position [0, 0]
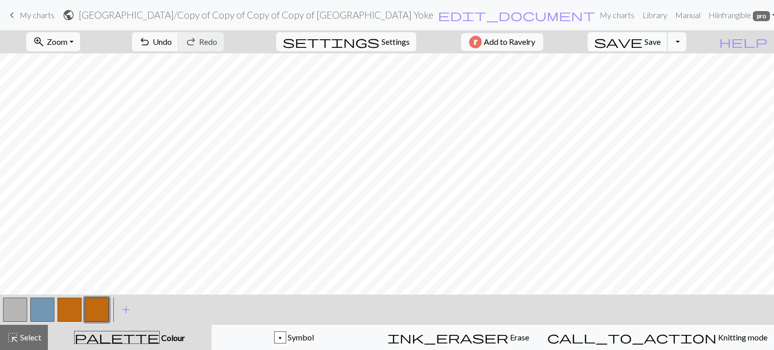
click at [660, 38] on span "Save" at bounding box center [652, 42] width 16 height 10
click at [686, 41] on button "Toggle Dropdown" at bounding box center [676, 41] width 19 height 19
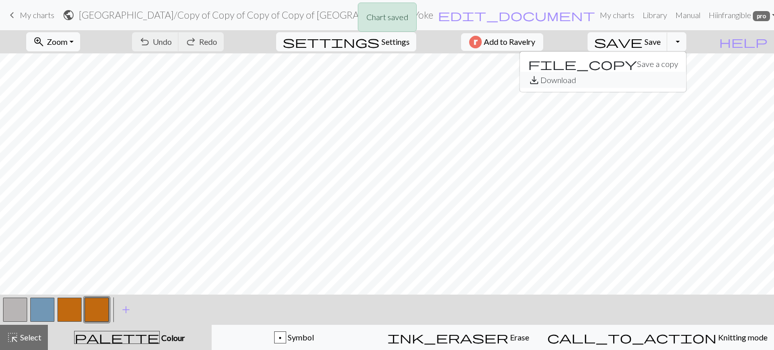
click at [671, 78] on button "save_alt Download" at bounding box center [603, 80] width 166 height 16
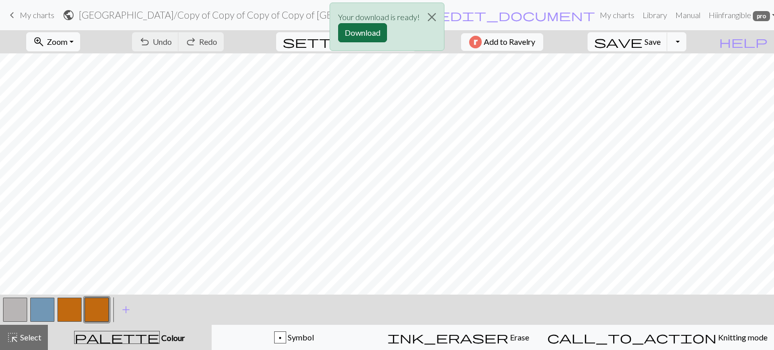
click at [371, 32] on button "Download" at bounding box center [362, 32] width 49 height 19
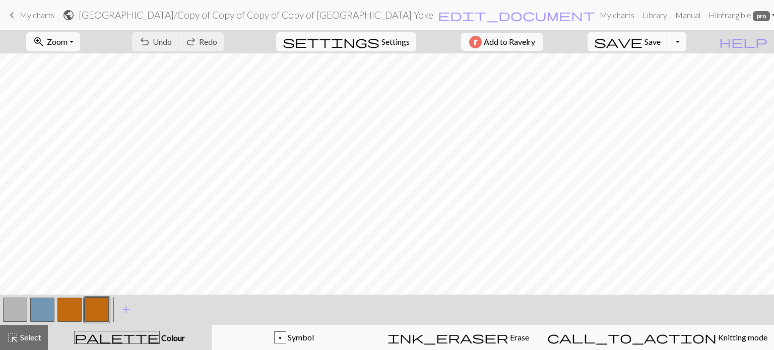
click at [686, 39] on button "Toggle Dropdown" at bounding box center [676, 41] width 19 height 19
click at [18, 13] on link "keyboard_arrow_left My charts" at bounding box center [30, 15] width 48 height 17
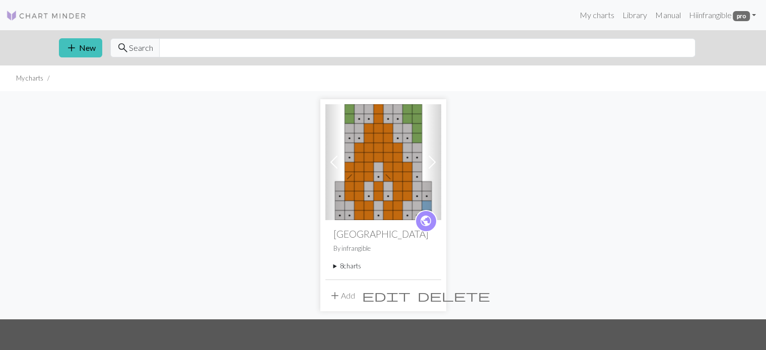
click at [336, 264] on summary "8 charts" at bounding box center [383, 266] width 100 height 10
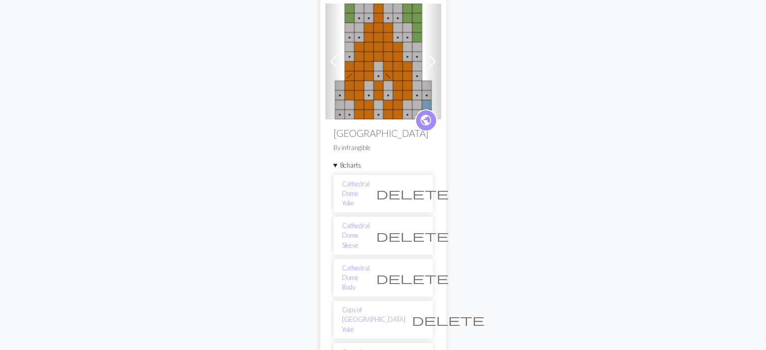
scroll to position [151, 0]
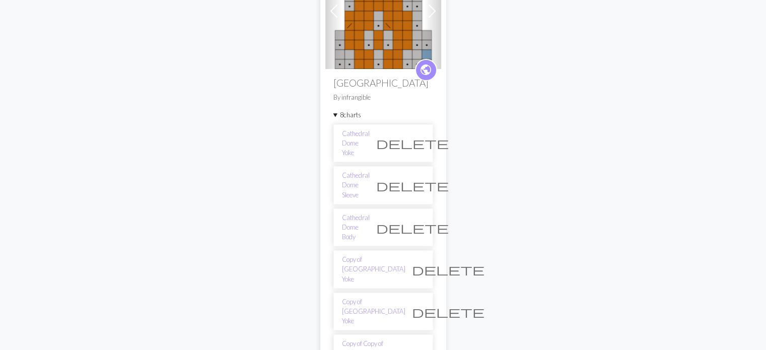
click at [417, 305] on span "delete" at bounding box center [448, 312] width 73 height 14
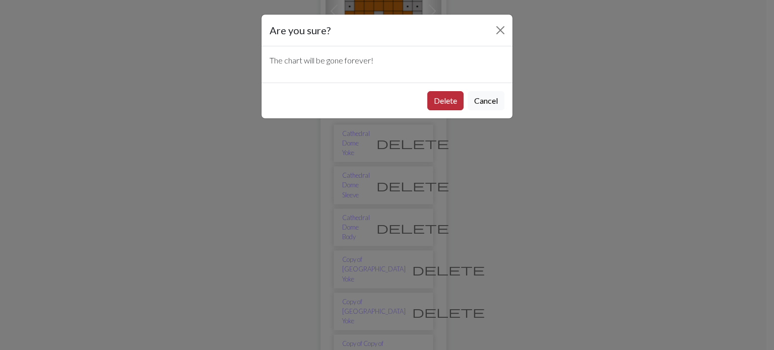
click at [450, 96] on button "Delete" at bounding box center [445, 100] width 36 height 19
